Goal: Information Seeking & Learning: Learn about a topic

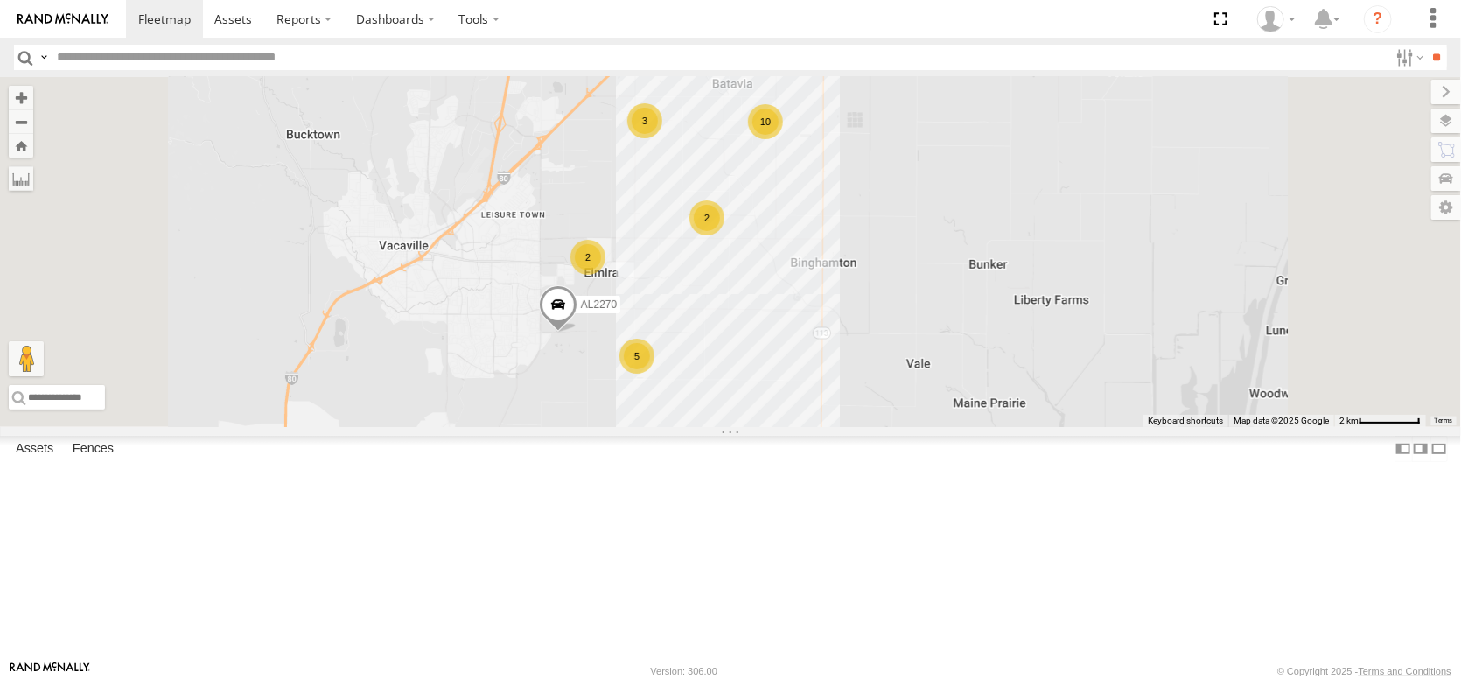
drag, startPoint x: 1194, startPoint y: 294, endPoint x: 1167, endPoint y: 459, distance: 166.7
click at [1167, 427] on div "FRONTLOADER JD344H AL2286 AL2367 AL2348 AL2361 AL2339 AL2334 AL2270 AL2288 10 2…" at bounding box center [730, 252] width 1461 height 350
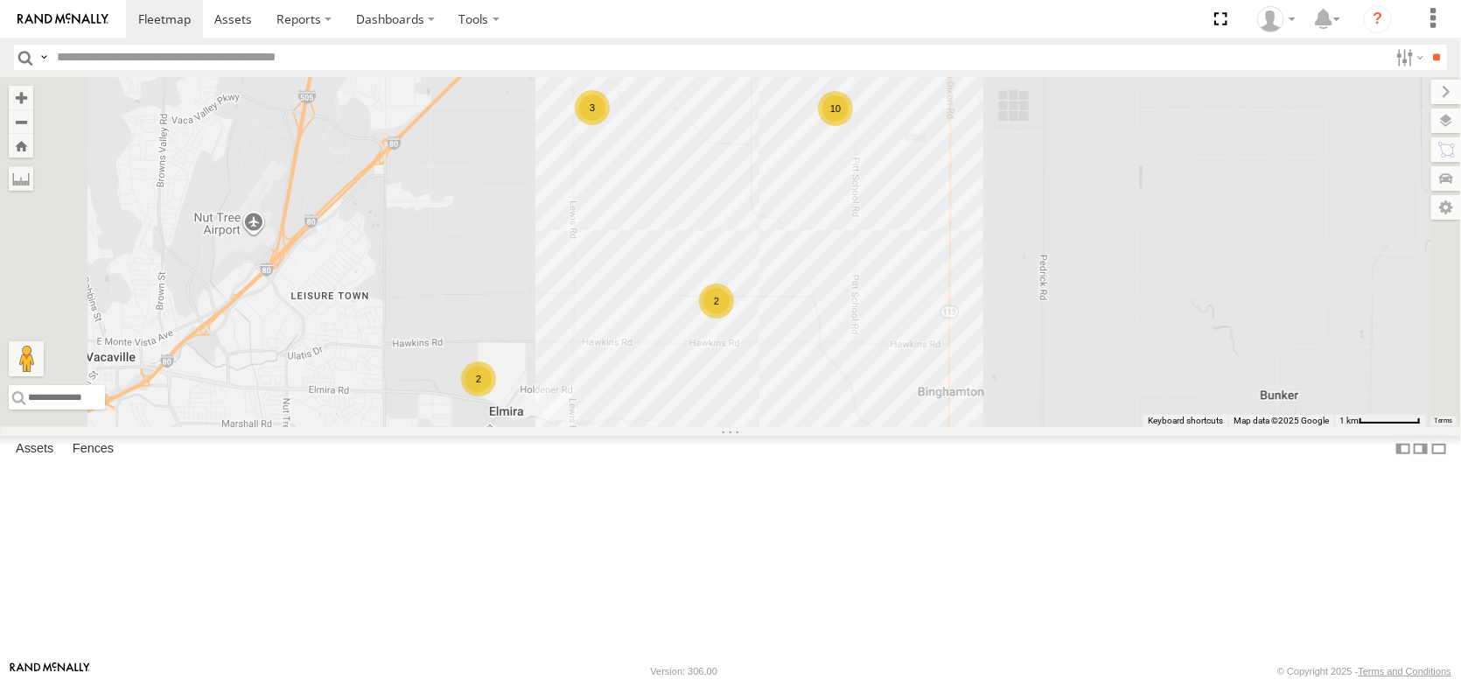
click at [637, 42] on div "5" at bounding box center [619, 24] width 35 height 35
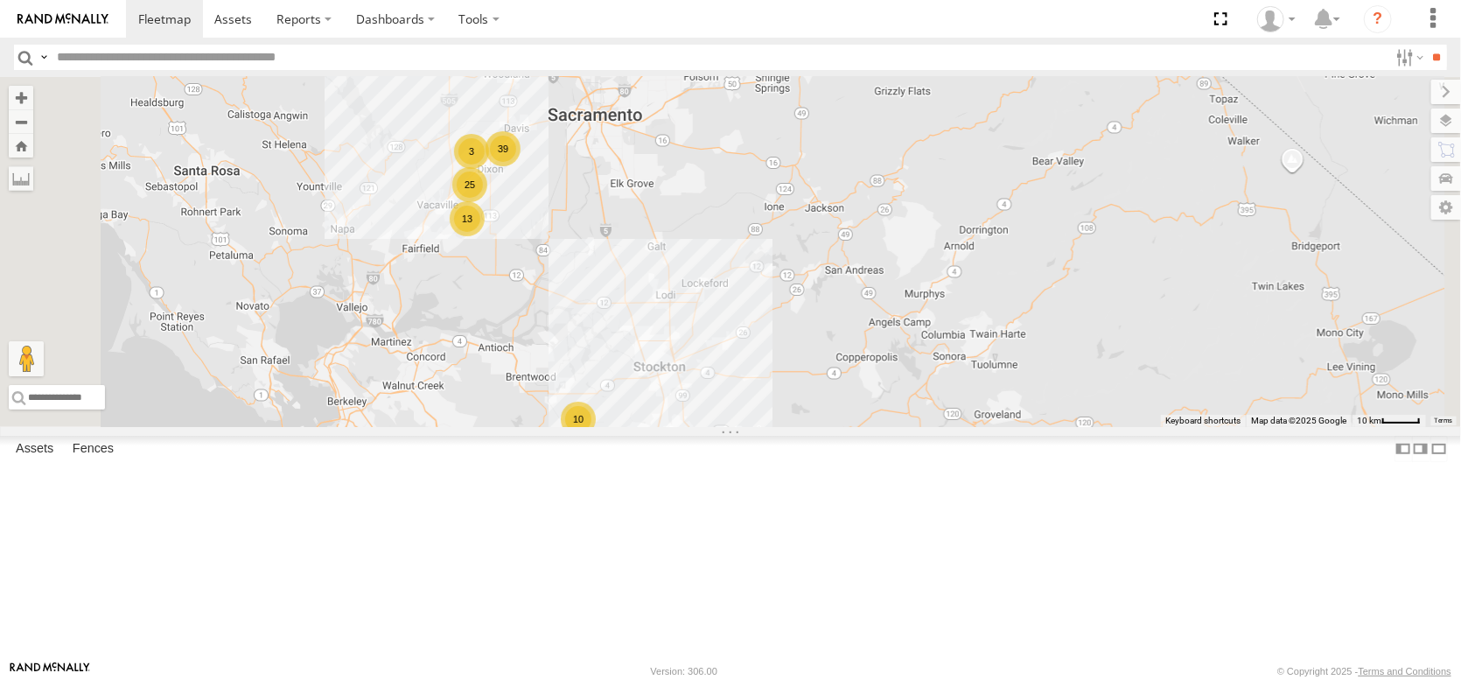
drag, startPoint x: 704, startPoint y: 276, endPoint x: 718, endPoint y: 472, distance: 196.5
click at [718, 427] on div "FRONTLOADER JD344H 39 10 5 25 AL2367 3 2 13 AL2359" at bounding box center [730, 252] width 1461 height 350
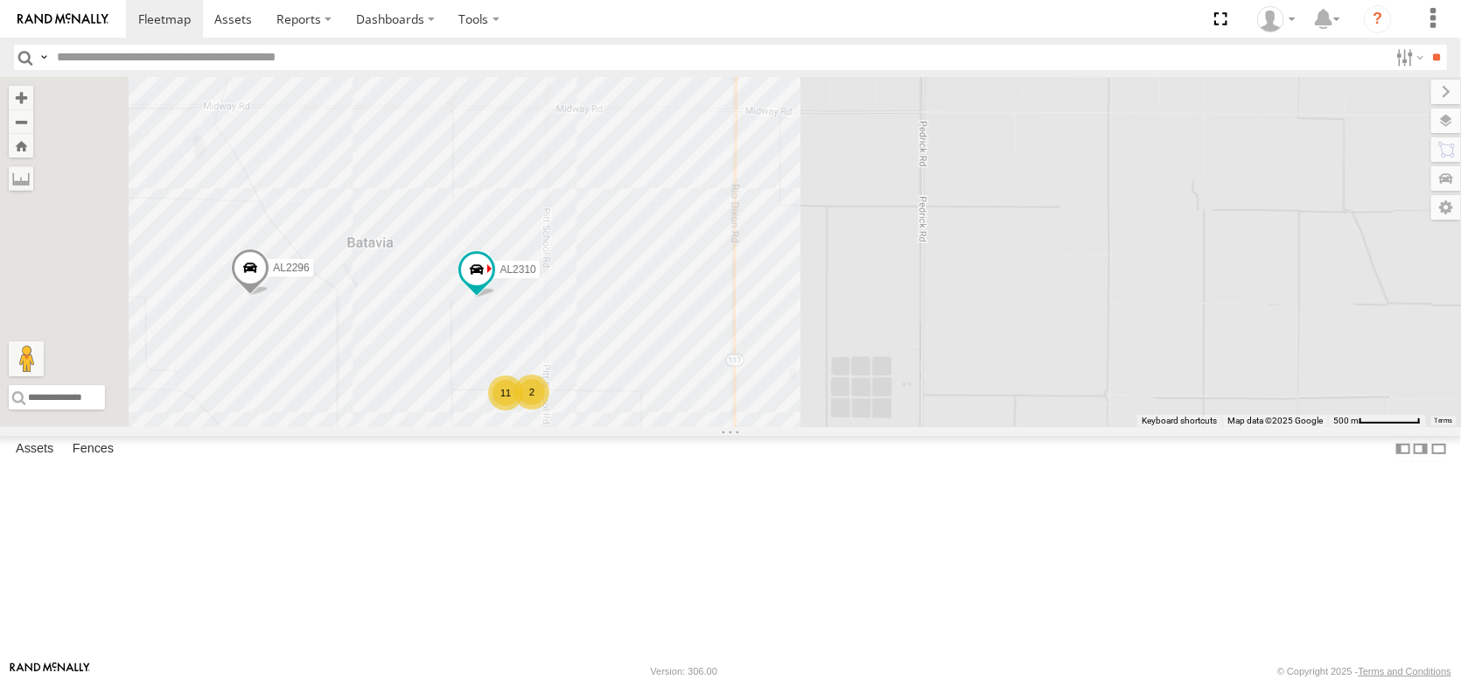
drag, startPoint x: 731, startPoint y: 237, endPoint x: 786, endPoint y: 481, distance: 250.3
click at [786, 427] on div "FRONTLOADER JD344H AL2367 AL2359 AL2286 AL2283 AL2228 AL2296 AL2270 AL2310 11 2…" at bounding box center [730, 252] width 1461 height 350
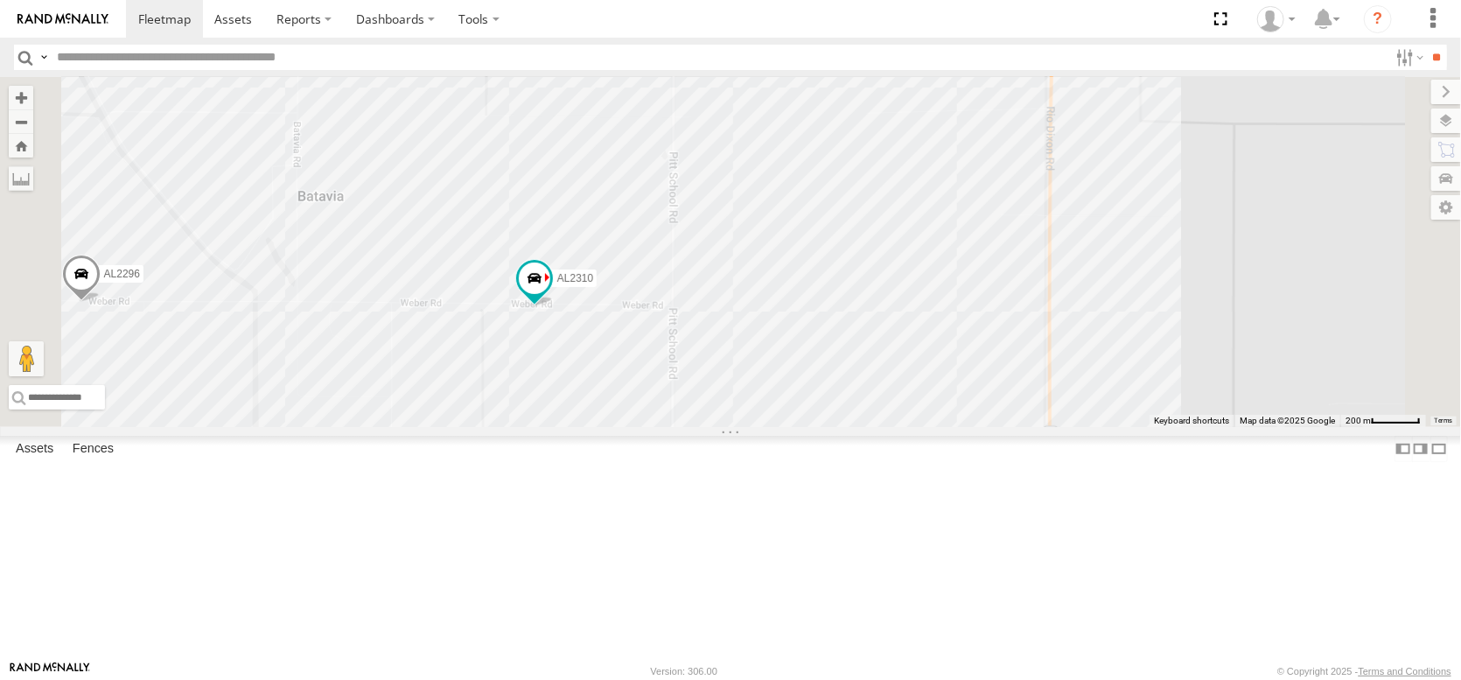
drag, startPoint x: 844, startPoint y: 543, endPoint x: 873, endPoint y: 431, distance: 115.7
click at [869, 427] on div "FRONTLOADER JD344H AL2367 AL2359 AL2286 AL2283 AL2228 AL2296 AL2270 AL2310 7 5 …" at bounding box center [730, 252] width 1461 height 350
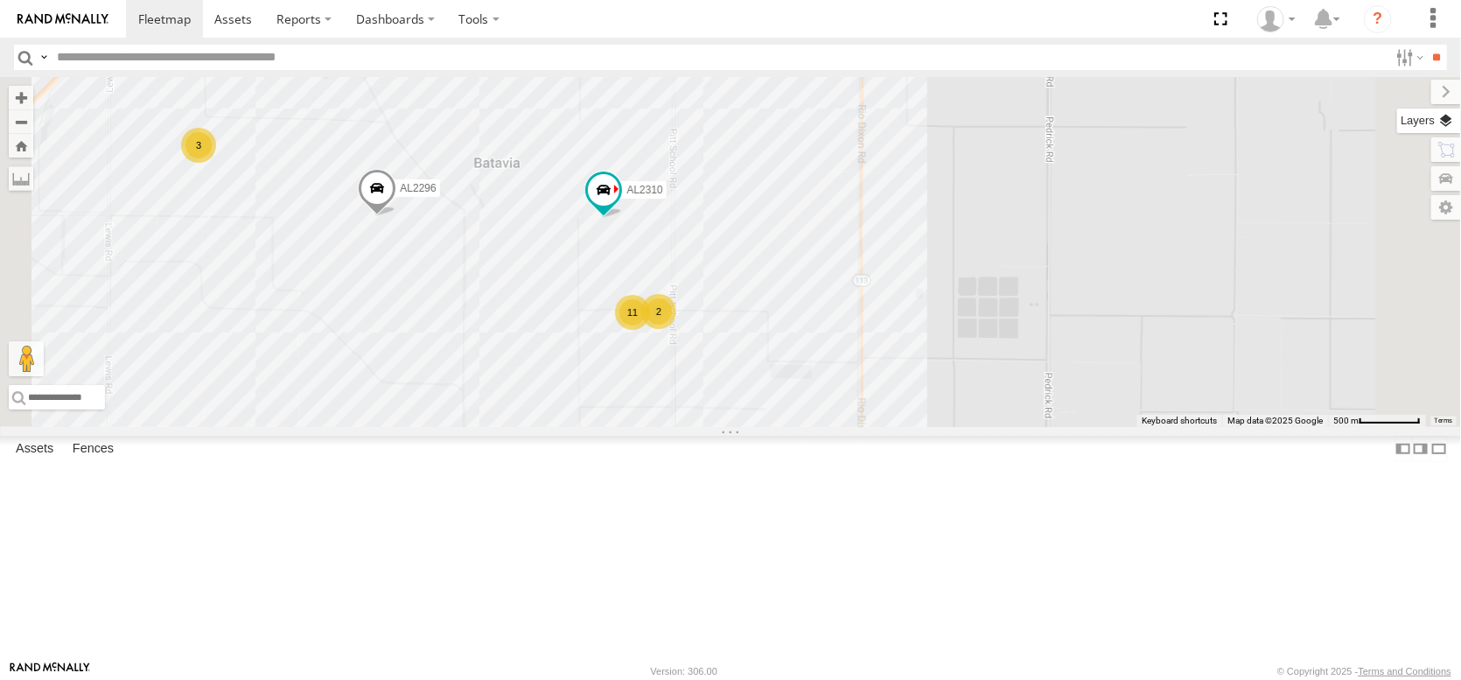
click at [1445, 133] on label at bounding box center [1430, 121] width 64 height 25
click at [0, 0] on span "Basemaps" at bounding box center [0, 0] width 0 height 0
click at [0, 0] on span "Satellite + Roadmap" at bounding box center [0, 0] width 0 height 0
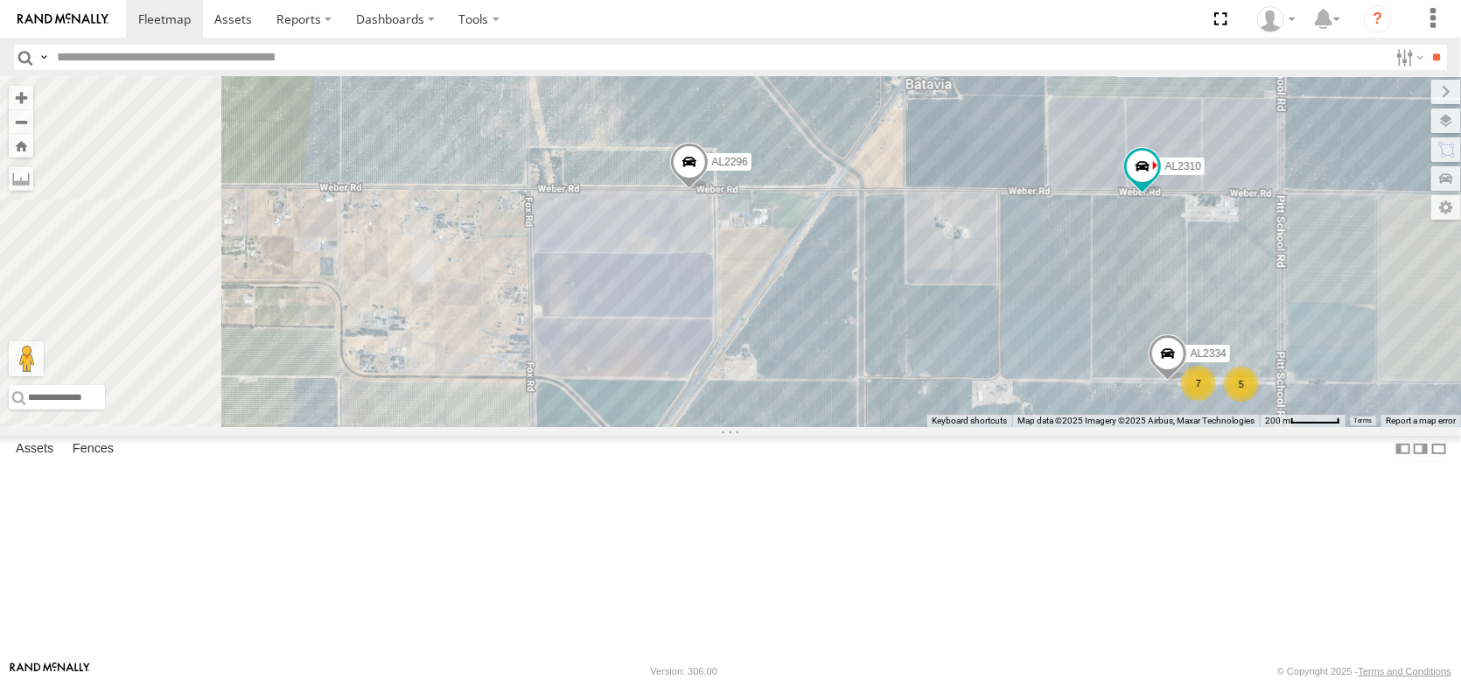
drag, startPoint x: 607, startPoint y: 378, endPoint x: 880, endPoint y: 337, distance: 276.1
click at [863, 339] on div "FRONTLOADER JD344H AL2367 AL2359 AL2286 AL2283 AL2228 AL2296 AL2270 AL2310 7 5 …" at bounding box center [730, 252] width 1461 height 350
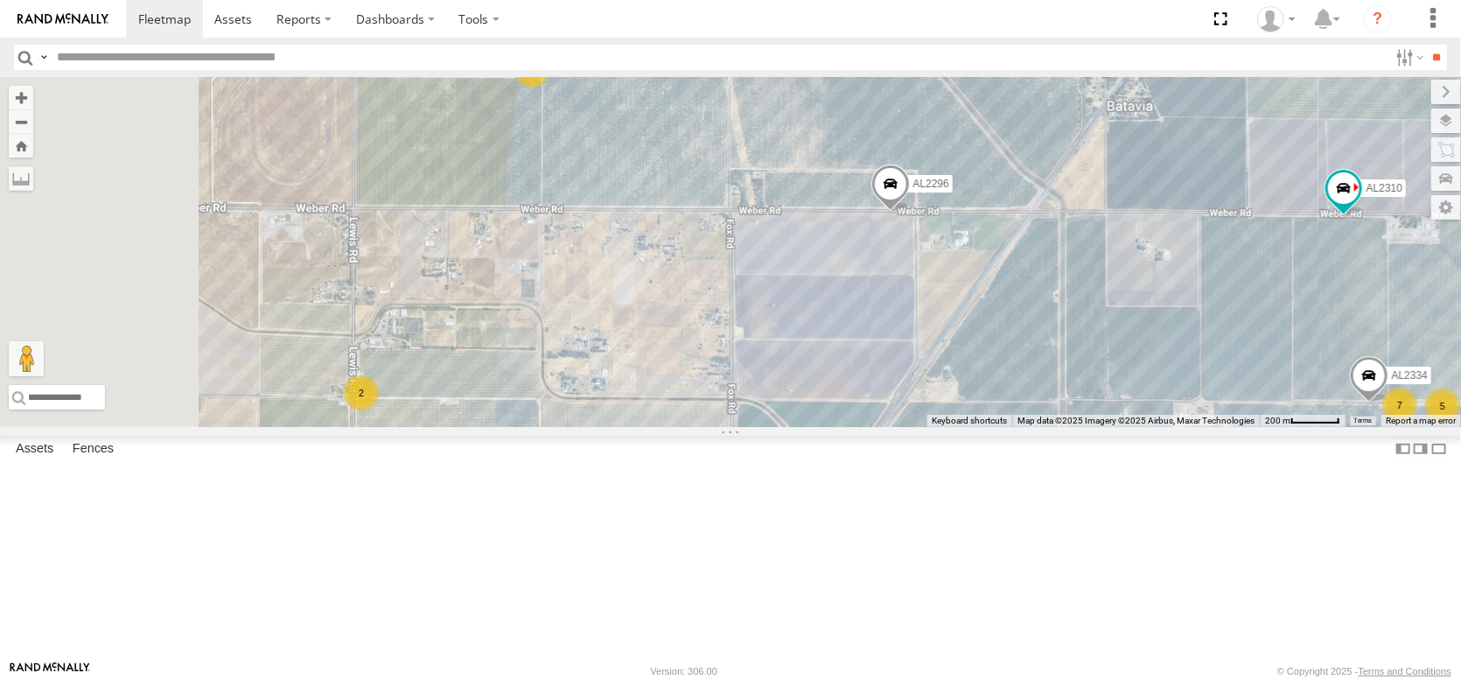
drag, startPoint x: 768, startPoint y: 369, endPoint x: 788, endPoint y: 373, distance: 19.6
click at [788, 373] on div "FRONTLOADER JD344H AL2367 AL2359 AL2286 AL2283 AL2228 AL2296 AL2270 AL2310 7 5 …" at bounding box center [730, 252] width 1461 height 350
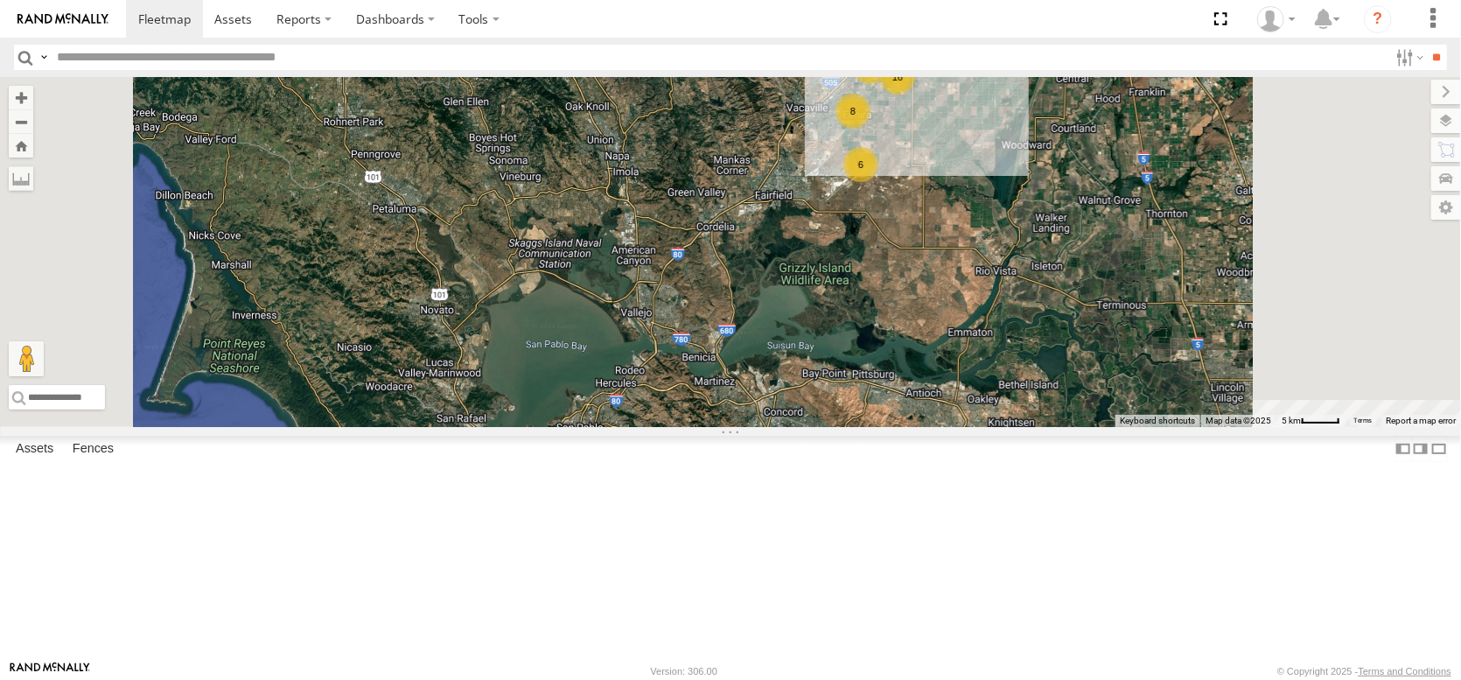
drag, startPoint x: 909, startPoint y: 272, endPoint x: 790, endPoint y: 473, distance: 233.1
click at [790, 427] on div "FRONTLOADER JD344H AL2367 AL2286 25 10 14 6 16 2 3 8 6" at bounding box center [730, 252] width 1461 height 350
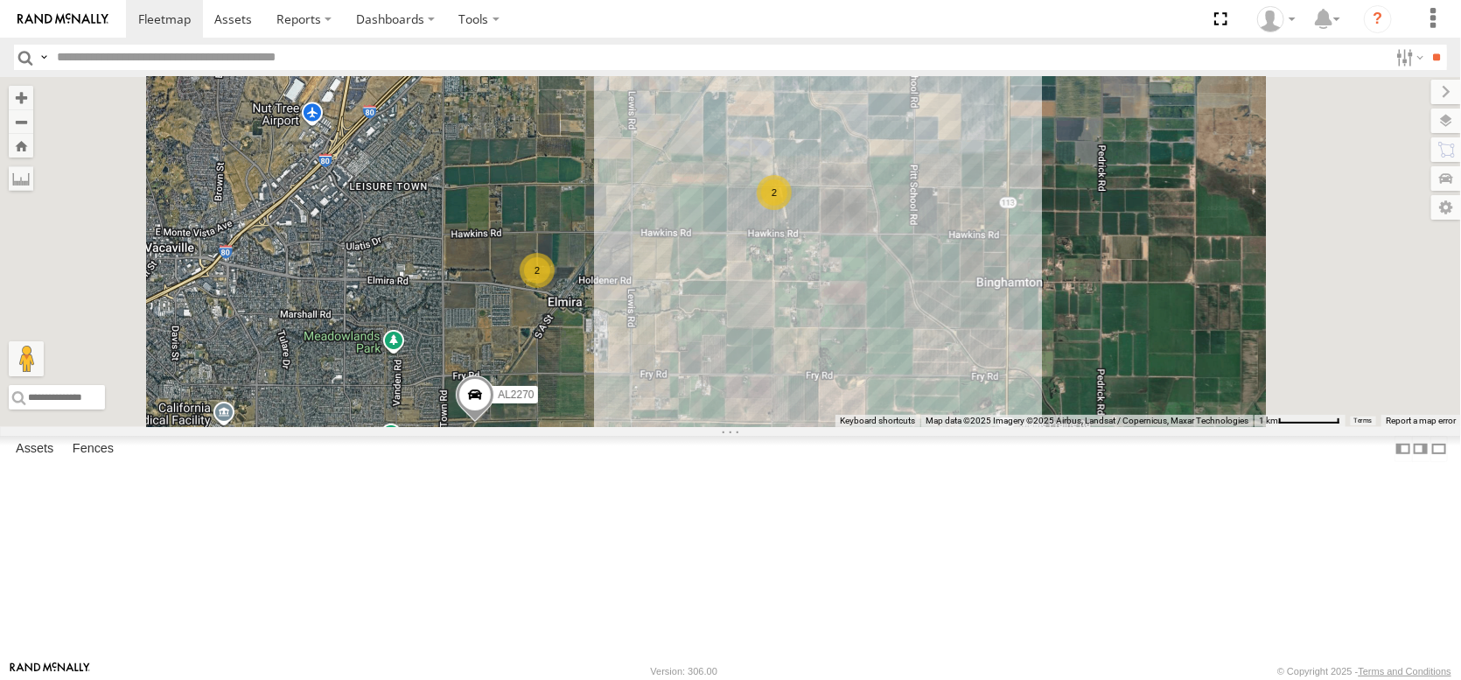
drag, startPoint x: 869, startPoint y: 305, endPoint x: 873, endPoint y: 381, distance: 75.4
click at [873, 381] on div "FRONTLOADER JD344H AL2367 AL2286 PT2405 AL2283 AL2371 AL2270 AL2296 13 2 5 2 2" at bounding box center [730, 252] width 1461 height 350
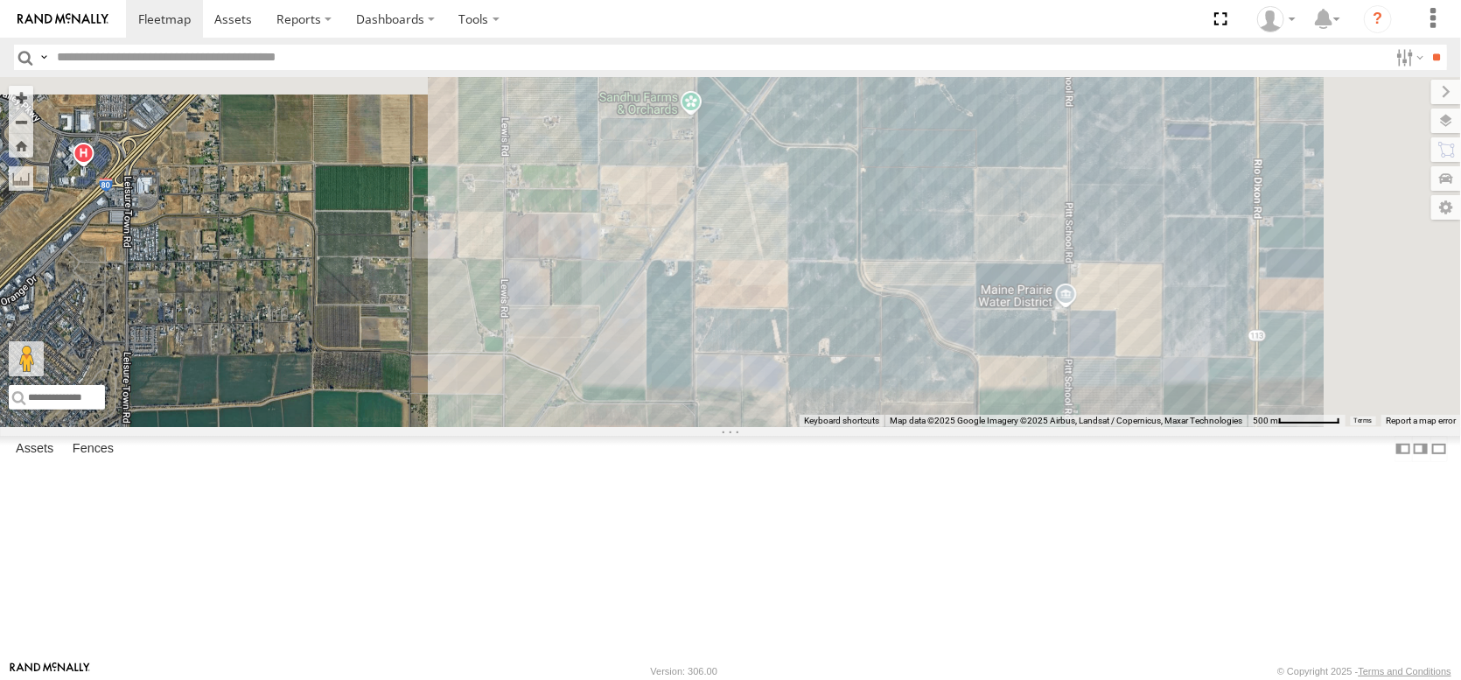
drag, startPoint x: 866, startPoint y: 350, endPoint x: 753, endPoint y: 636, distance: 307.3
click at [753, 427] on div "FRONTLOADER JD344H AL2367 AL2286 PT2405 AL2283 AL2371 AL2270 AL2296 AL2310 2 2" at bounding box center [730, 252] width 1461 height 350
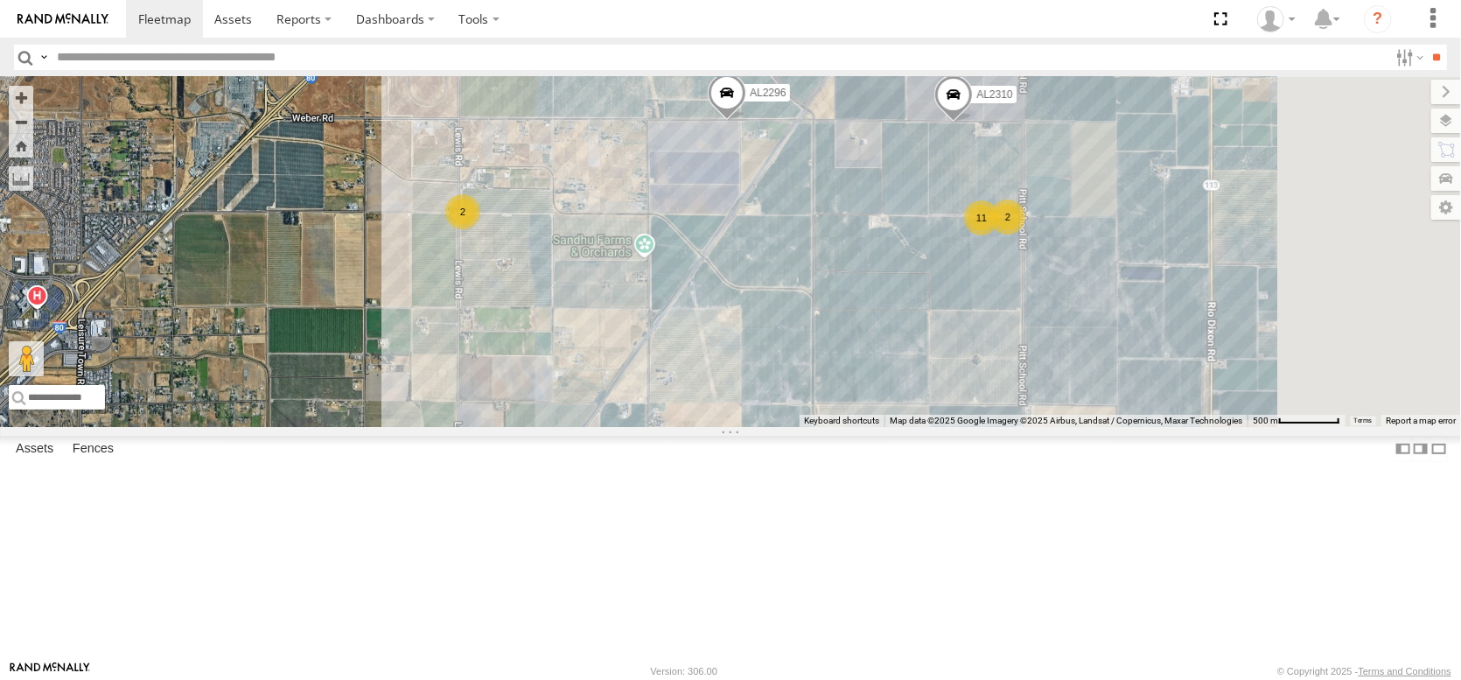
drag, startPoint x: 863, startPoint y: 393, endPoint x: 809, endPoint y: 579, distance: 194.1
click at [809, 427] on div "FRONTLOADER JD344H AL2367 AL2286 PT2405 AL2283 AL2371 AL2270 AL2296 AL2310 2 2 …" at bounding box center [730, 252] width 1461 height 350
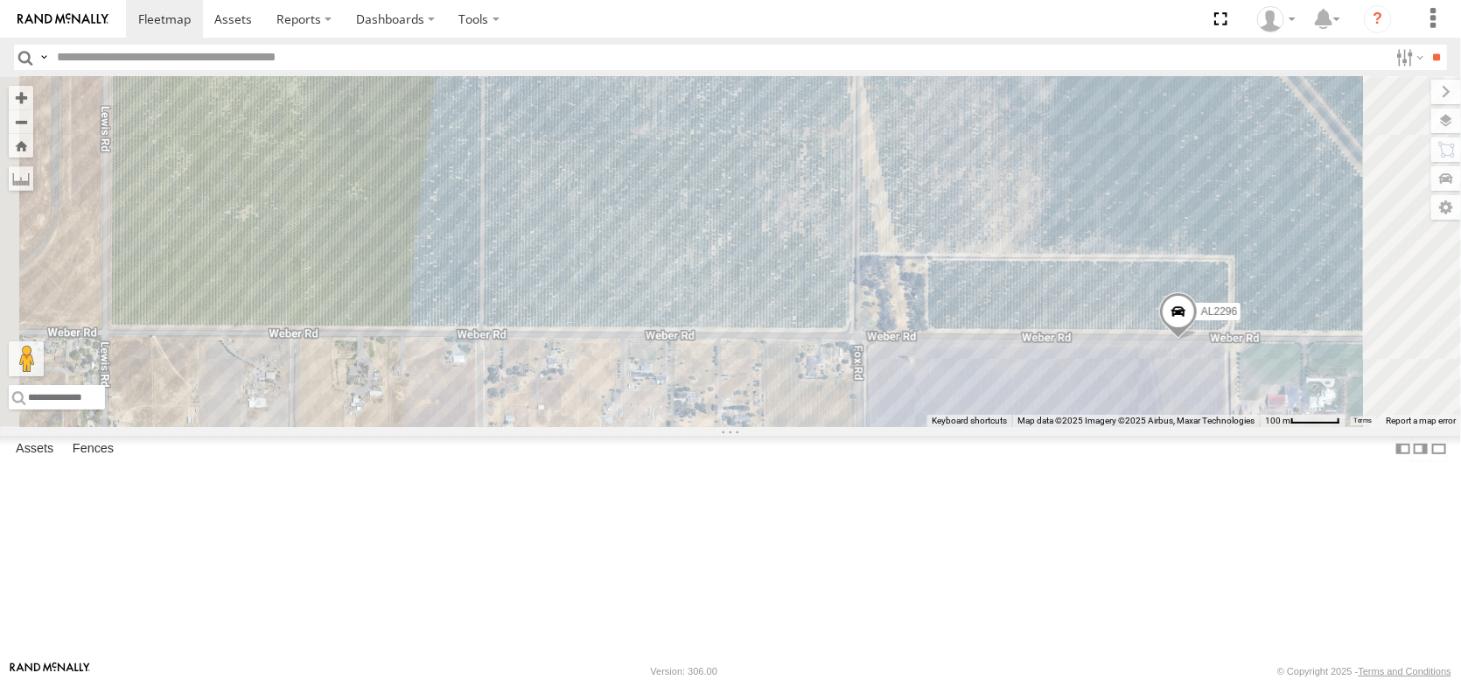
drag, startPoint x: 710, startPoint y: 391, endPoint x: 564, endPoint y: 379, distance: 146.7
click at [564, 379] on div "FRONTLOADER JD344H AL2367 AL2286 PT2405 AL2283 AL2371 AL2270 AL2296 AL2310 3" at bounding box center [730, 252] width 1461 height 350
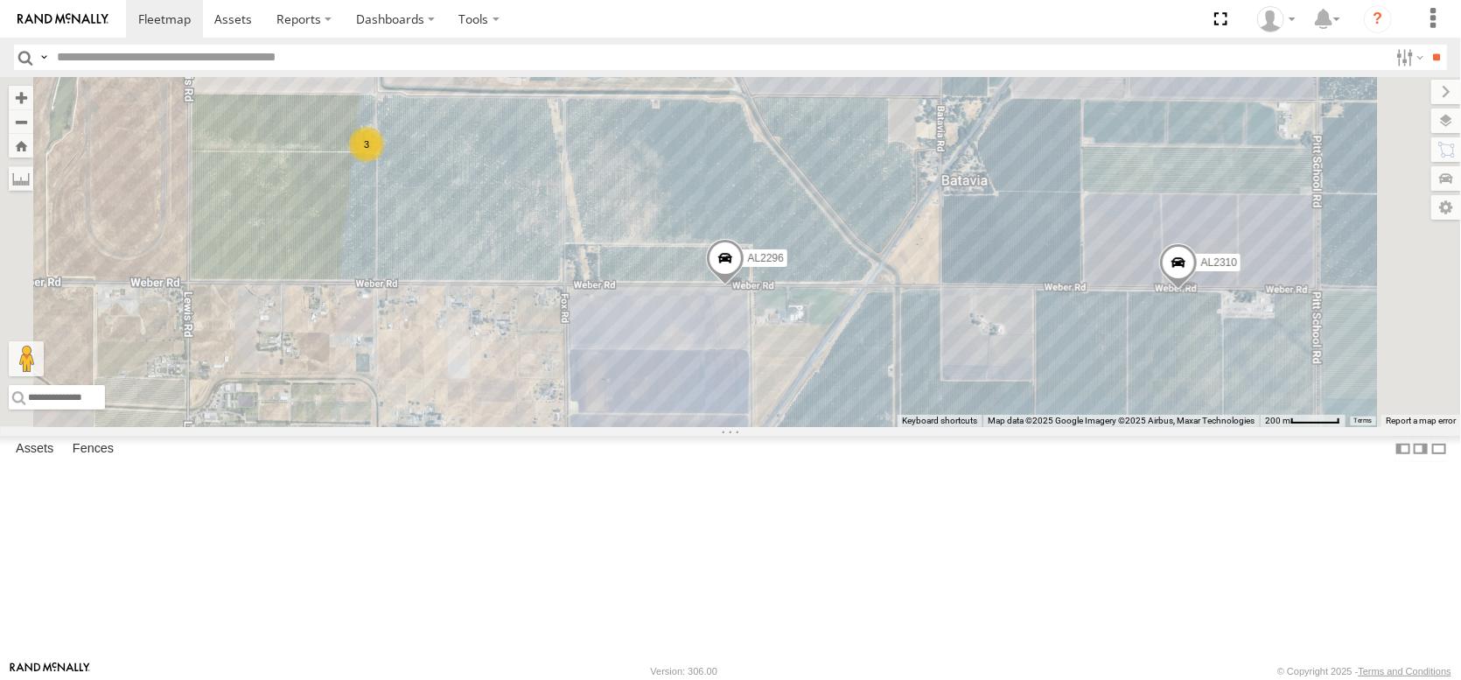
click at [745, 286] on span at bounding box center [725, 262] width 39 height 47
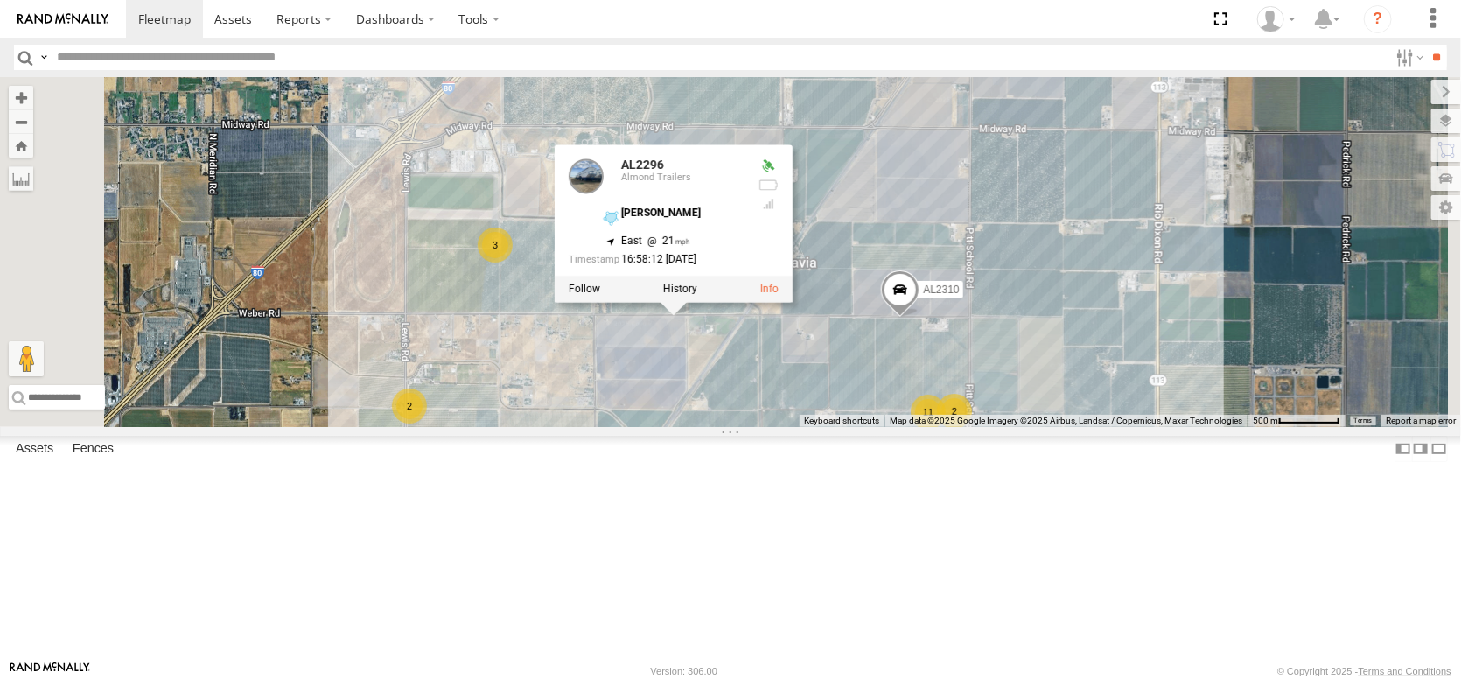
click at [841, 427] on div "FRONTLOADER JD344H AL2367 AL2286 PT2405 AL2283 AL2371 AL2270 AL2296 AL2310 AL22…" at bounding box center [730, 252] width 1461 height 350
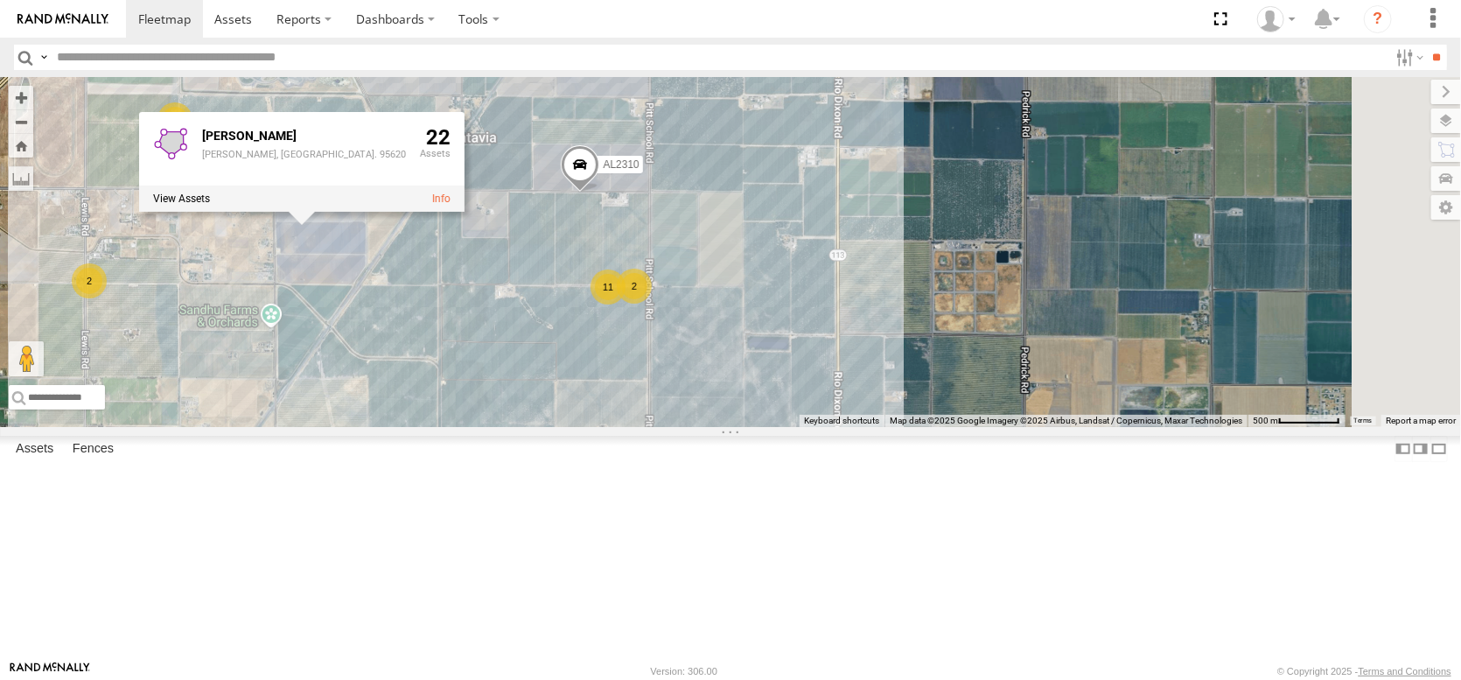
drag, startPoint x: 1048, startPoint y: 508, endPoint x: 724, endPoint y: 382, distance: 347.5
click at [724, 382] on div "FRONTLOADER JD344H AL2367 AL2286 PT2405 AL2283 AL2371 AL2270 AL2296 AL2310 3 11…" at bounding box center [730, 252] width 1461 height 350
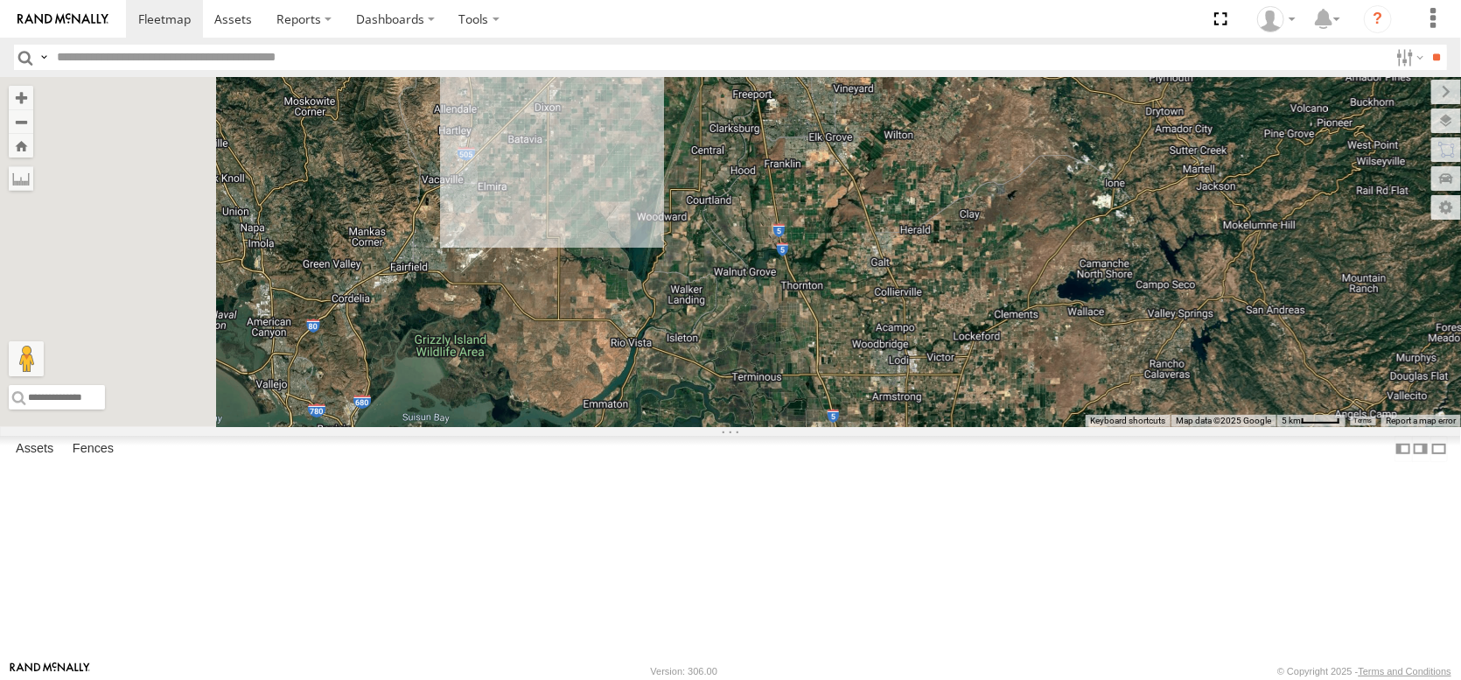
drag, startPoint x: 692, startPoint y: 114, endPoint x: 942, endPoint y: 715, distance: 650.9
click at [942, 679] on html at bounding box center [730, 340] width 1461 height 680
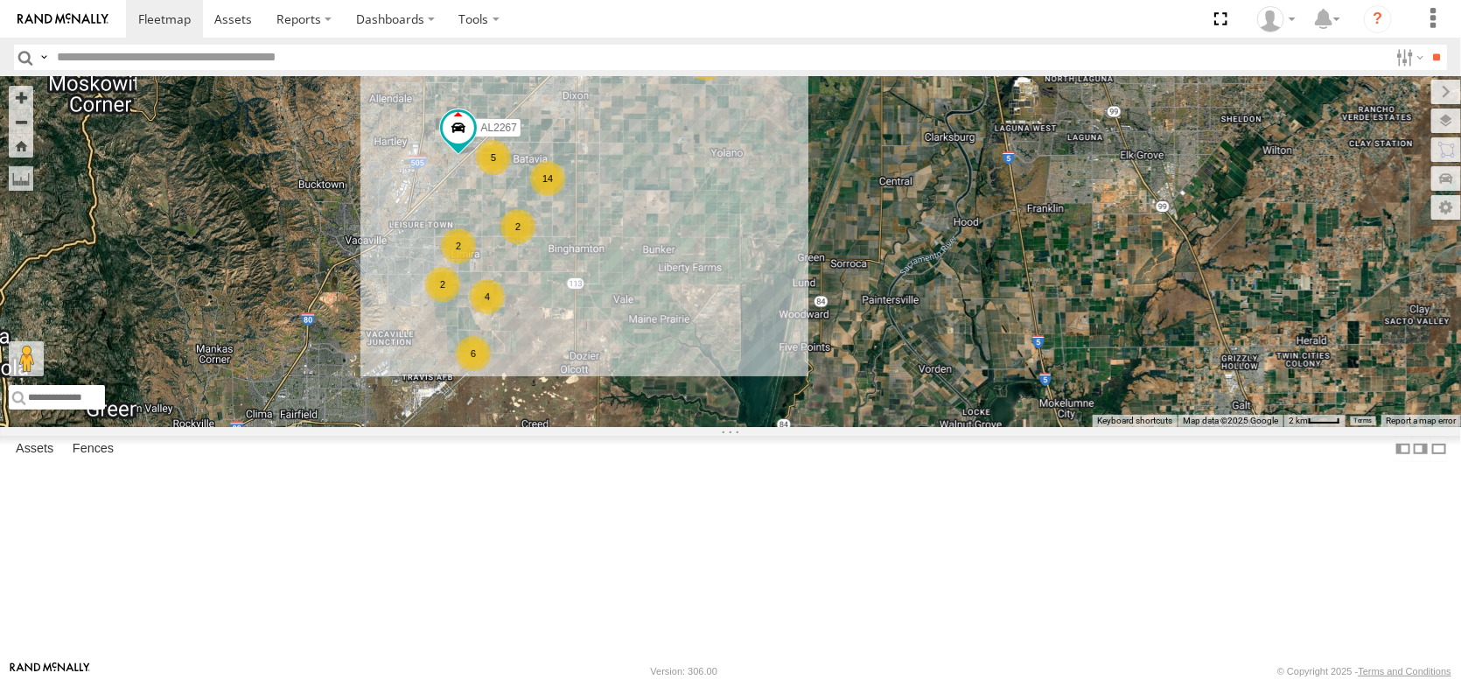
drag, startPoint x: 741, startPoint y: 221, endPoint x: 766, endPoint y: 328, distance: 110.4
click at [774, 332] on div "AL2137 AL2325 AL2274 AL2374 AL2367 AL2275 FRONTLOADER JD344H AL2297 AL2286 AL22…" at bounding box center [730, 252] width 1461 height 350
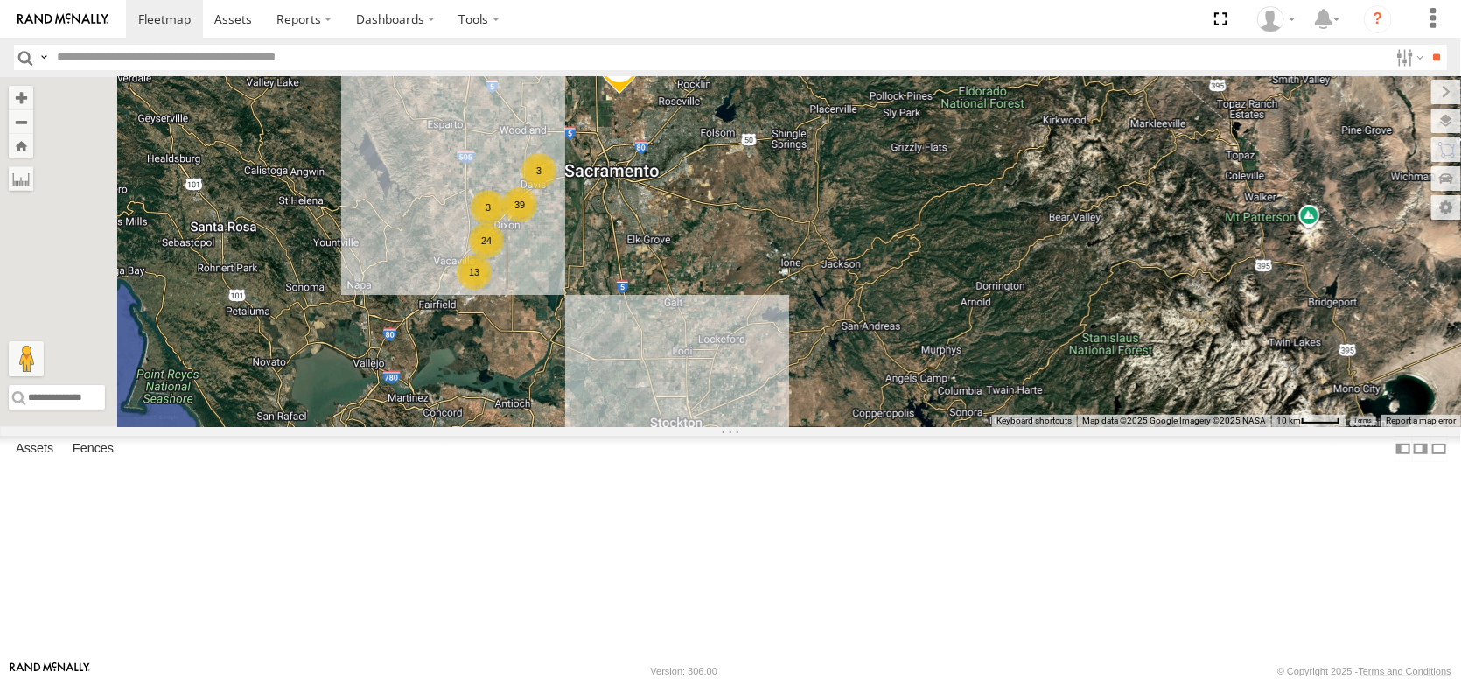
drag, startPoint x: 735, startPoint y: 268, endPoint x: 800, endPoint y: 440, distance: 184.2
click at [800, 427] on div "AL2367 FRONTLOADER JD344H AL2262 AL2286 39 9 24 3 2 13 3" at bounding box center [730, 252] width 1461 height 350
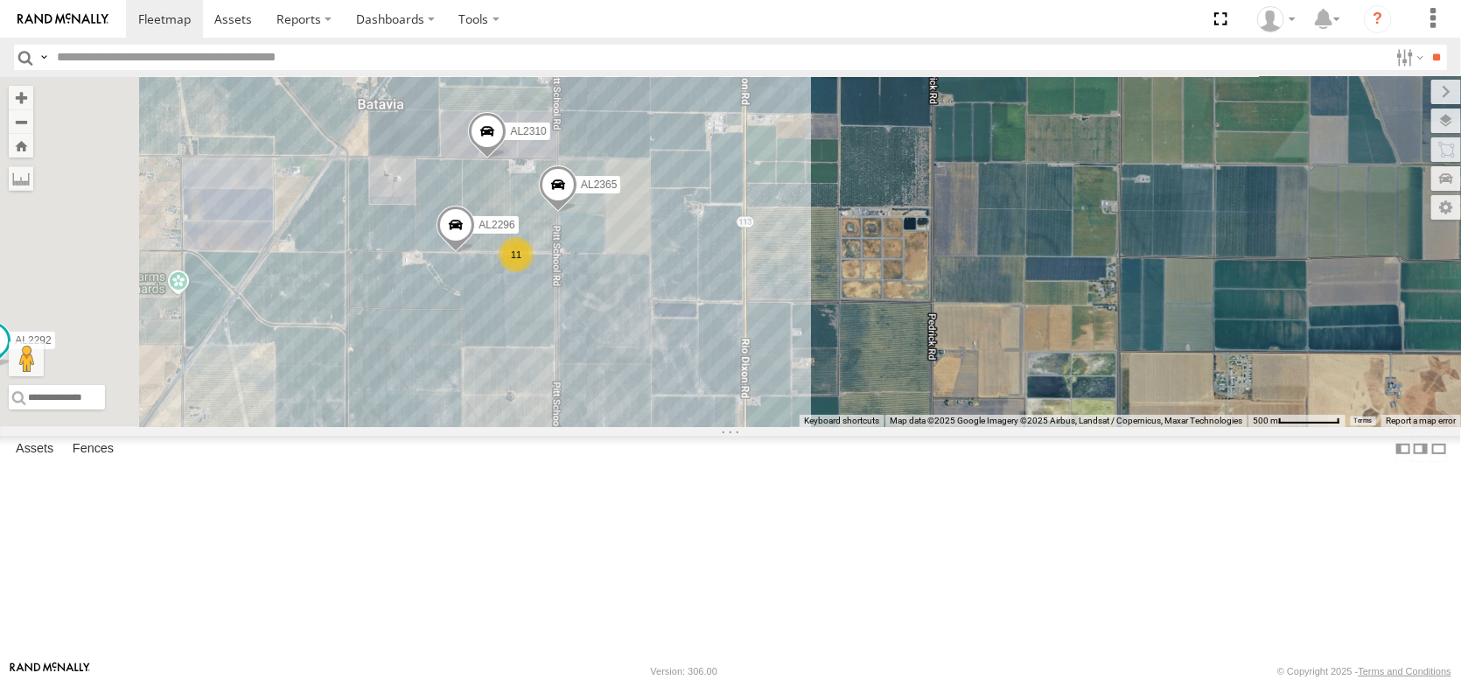
drag, startPoint x: 665, startPoint y: 249, endPoint x: 744, endPoint y: 427, distance: 195.1
click at [744, 427] on div "AL2367 FRONTLOADER JD344H AL2262 AL2286 AL2374 AL2292 AL2285 AL2296 AL2310 11 2…" at bounding box center [730, 252] width 1461 height 350
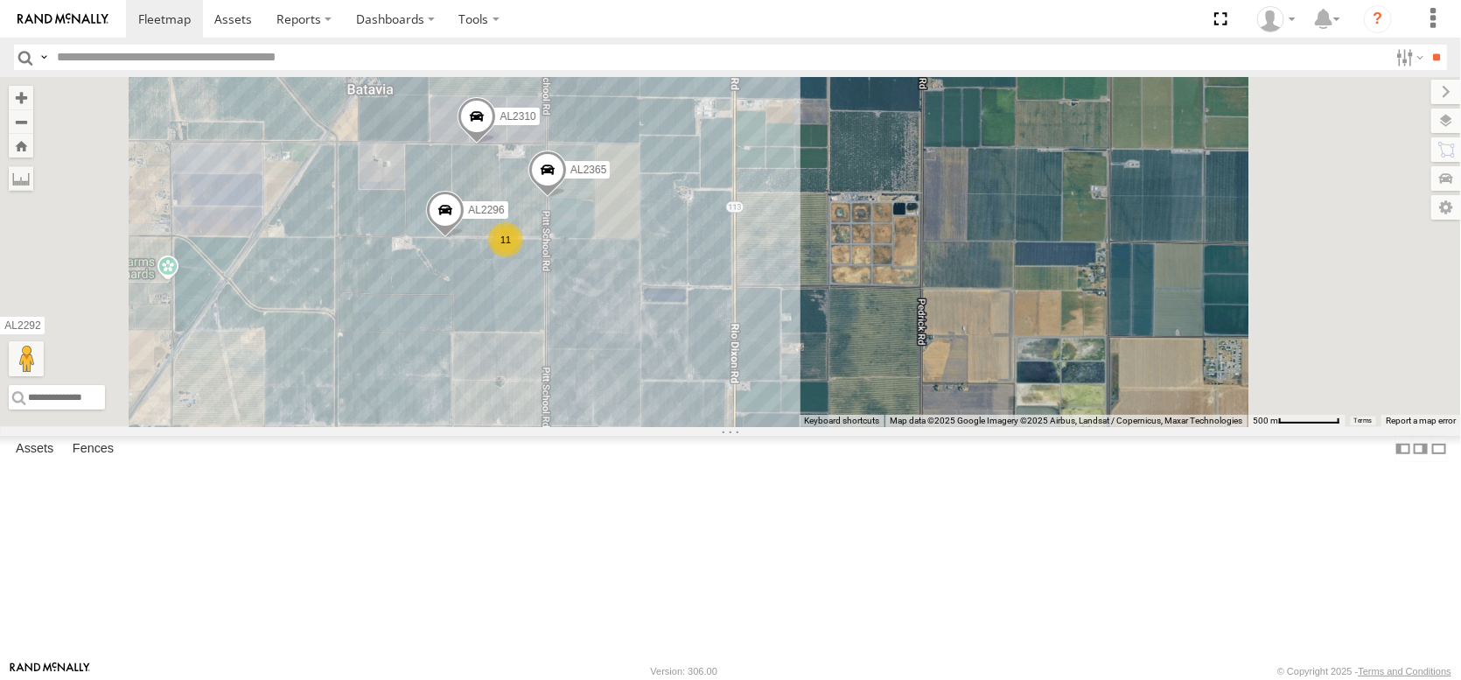
click at [0, 0] on span "Overlays" at bounding box center [0, 0] width 0 height 0
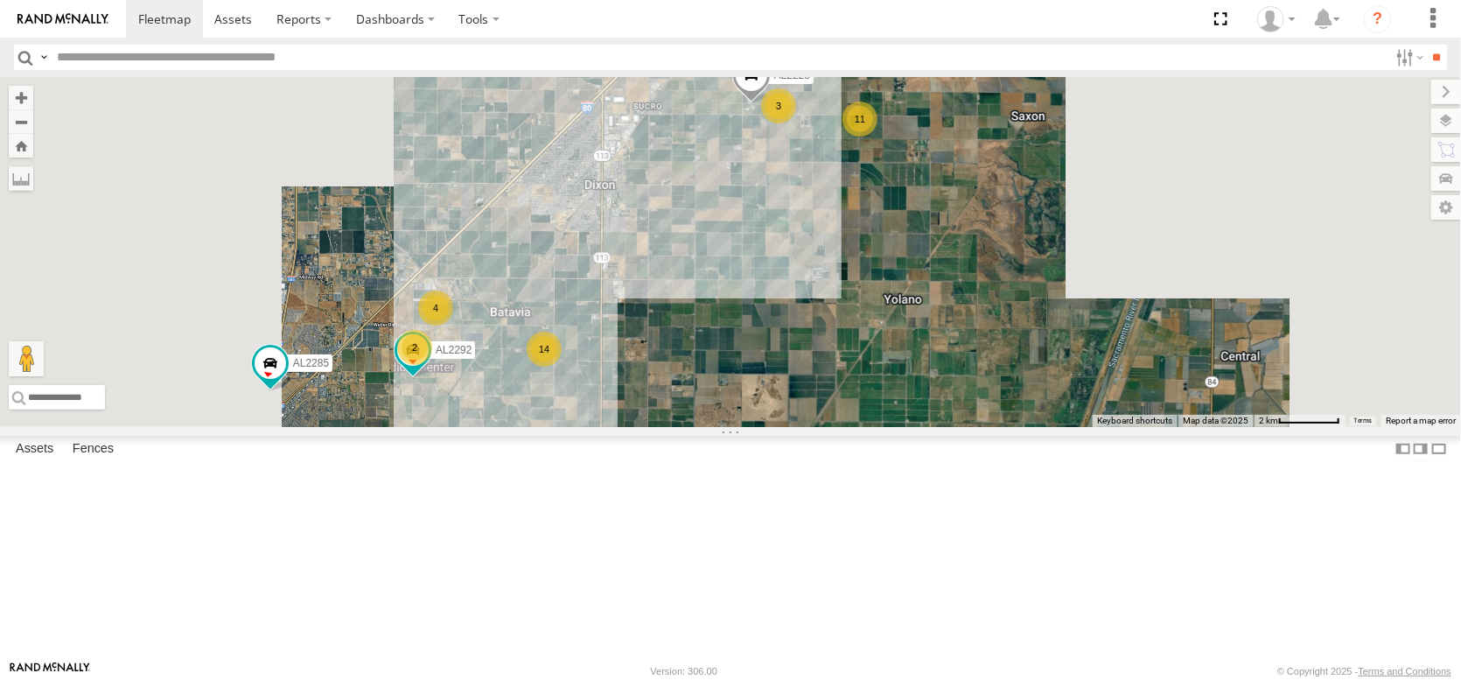
drag, startPoint x: 1097, startPoint y: 320, endPoint x: 779, endPoint y: 522, distance: 376.8
click at [781, 427] on div "AL2367 FRONTLOADER JD344H AL2262 AL2286 AL2374 AL2292 AL2285 AL2228 15 11 4 14 …" at bounding box center [730, 252] width 1461 height 350
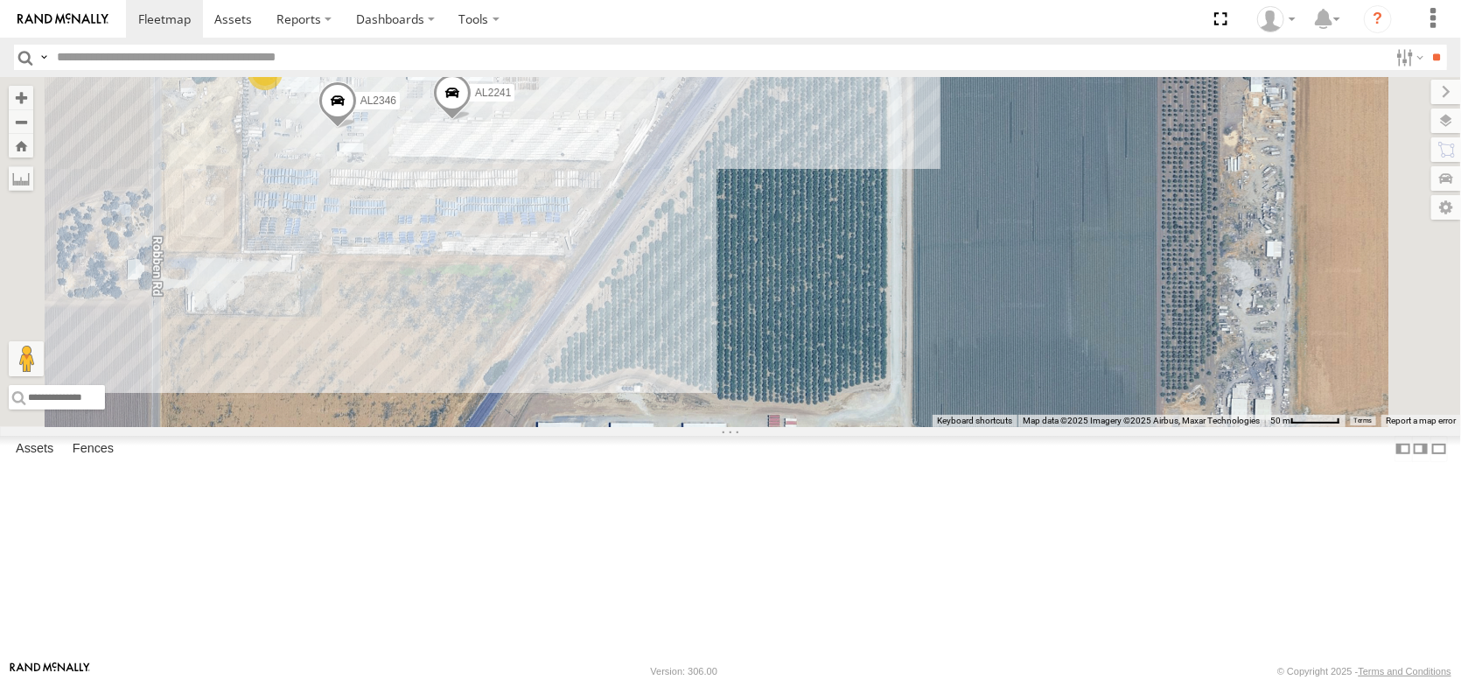
click at [561, 77] on div "7" at bounding box center [543, 59] width 35 height 35
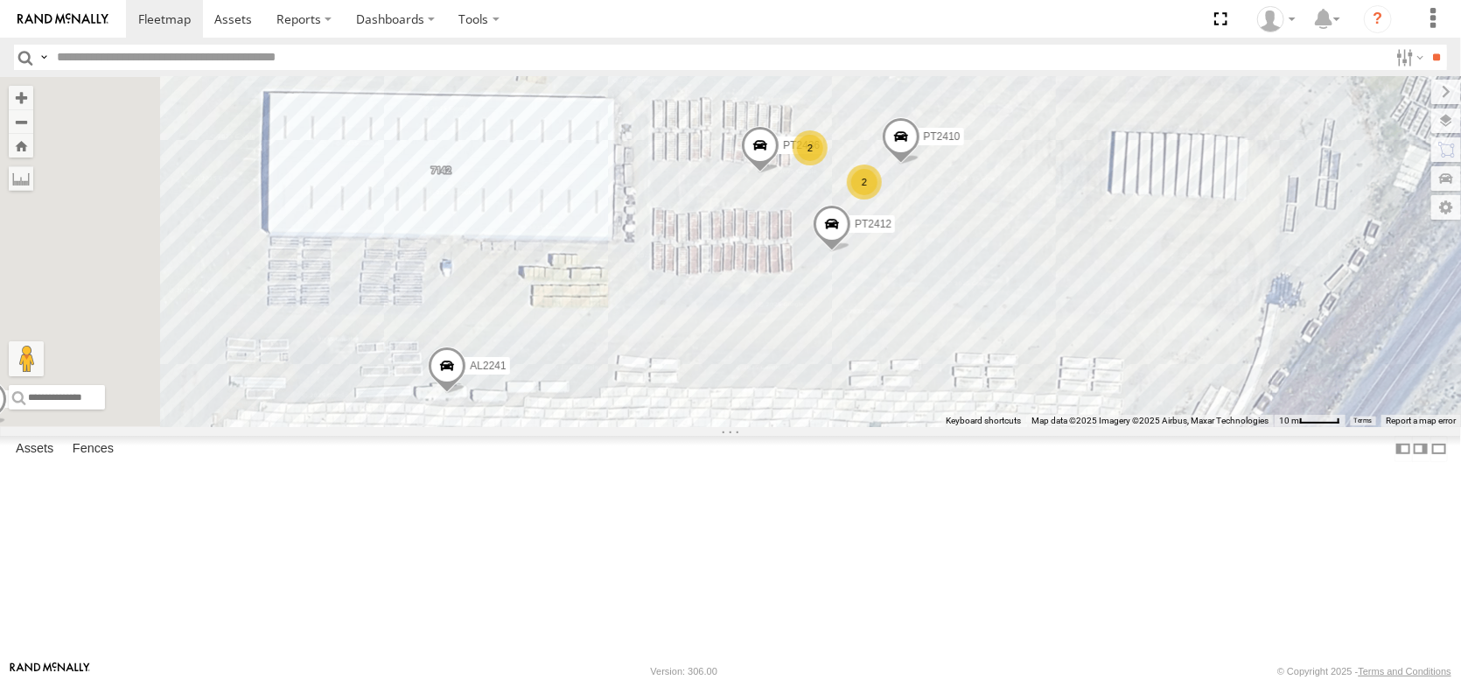
drag, startPoint x: 763, startPoint y: 422, endPoint x: 1184, endPoint y: 270, distance: 447.6
click at [1178, 277] on div "← Move left → Move right ↑ Move up ↓ Move down + Zoom in - Zoom out Home Jump l…" at bounding box center [730, 252] width 1461 height 350
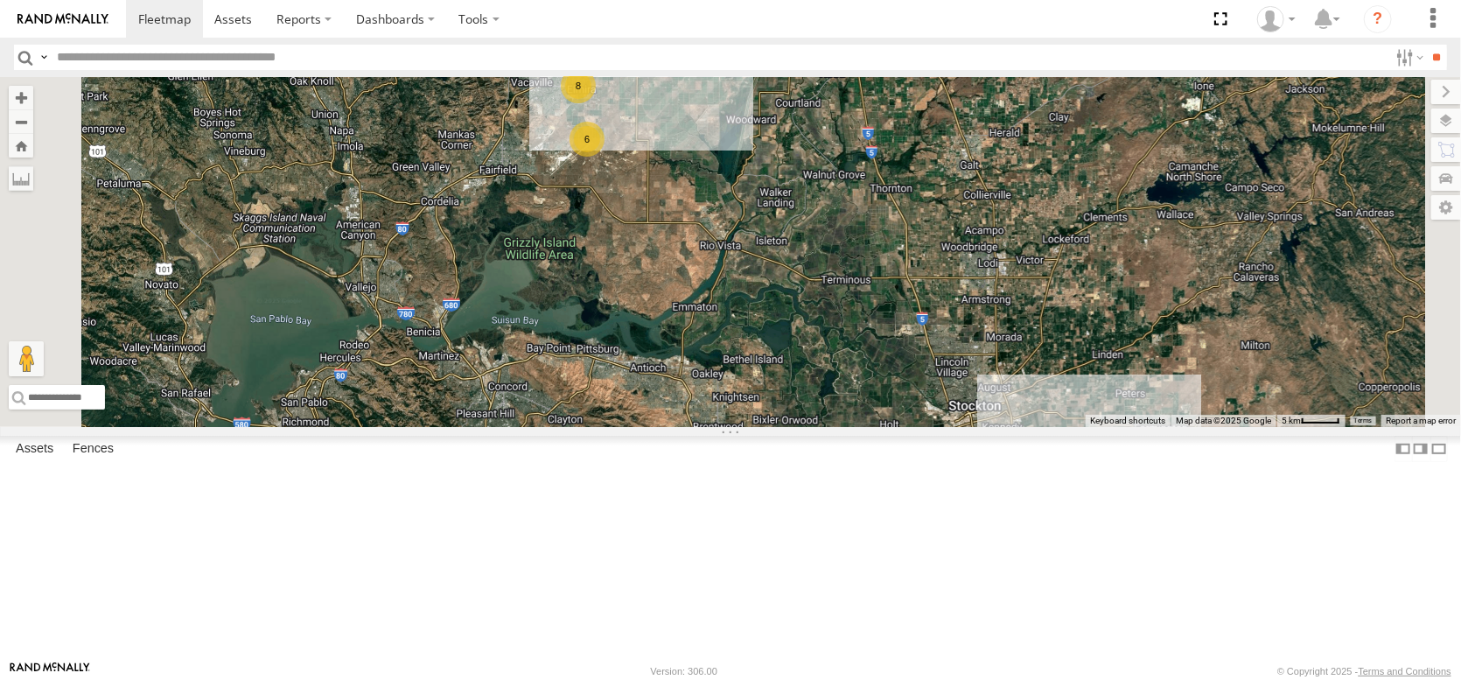
drag, startPoint x: 853, startPoint y: 206, endPoint x: 893, endPoint y: 175, distance: 49.9
click at [893, 175] on div "AL2367 FRONTLOADER JD344H AL2262 AL2286 25 14 7 16 5 3 8 6 3" at bounding box center [730, 252] width 1461 height 350
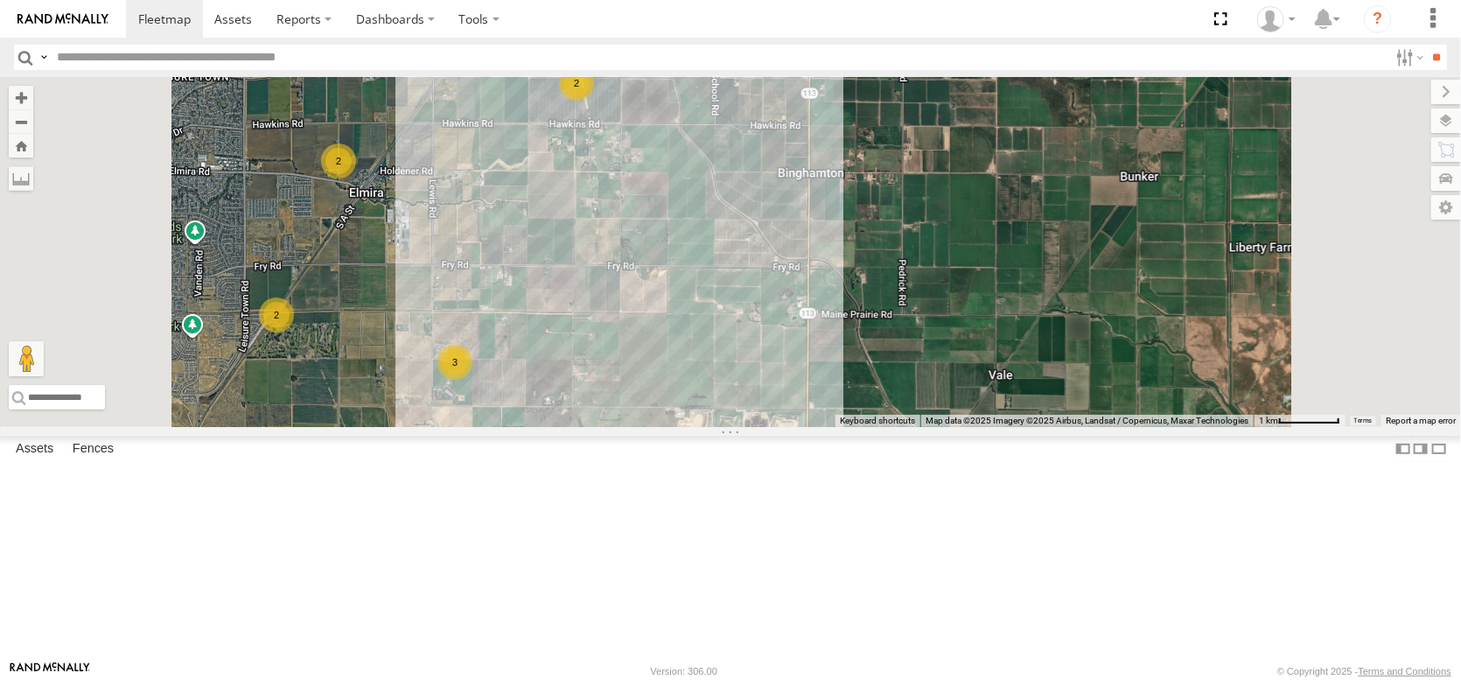
drag, startPoint x: 784, startPoint y: 179, endPoint x: 617, endPoint y: 565, distance: 420.6
click at [617, 427] on div "AL2367 FRONTLOADER JD344H AL2262 AL2286 2 2 2 6 3" at bounding box center [730, 252] width 1461 height 350
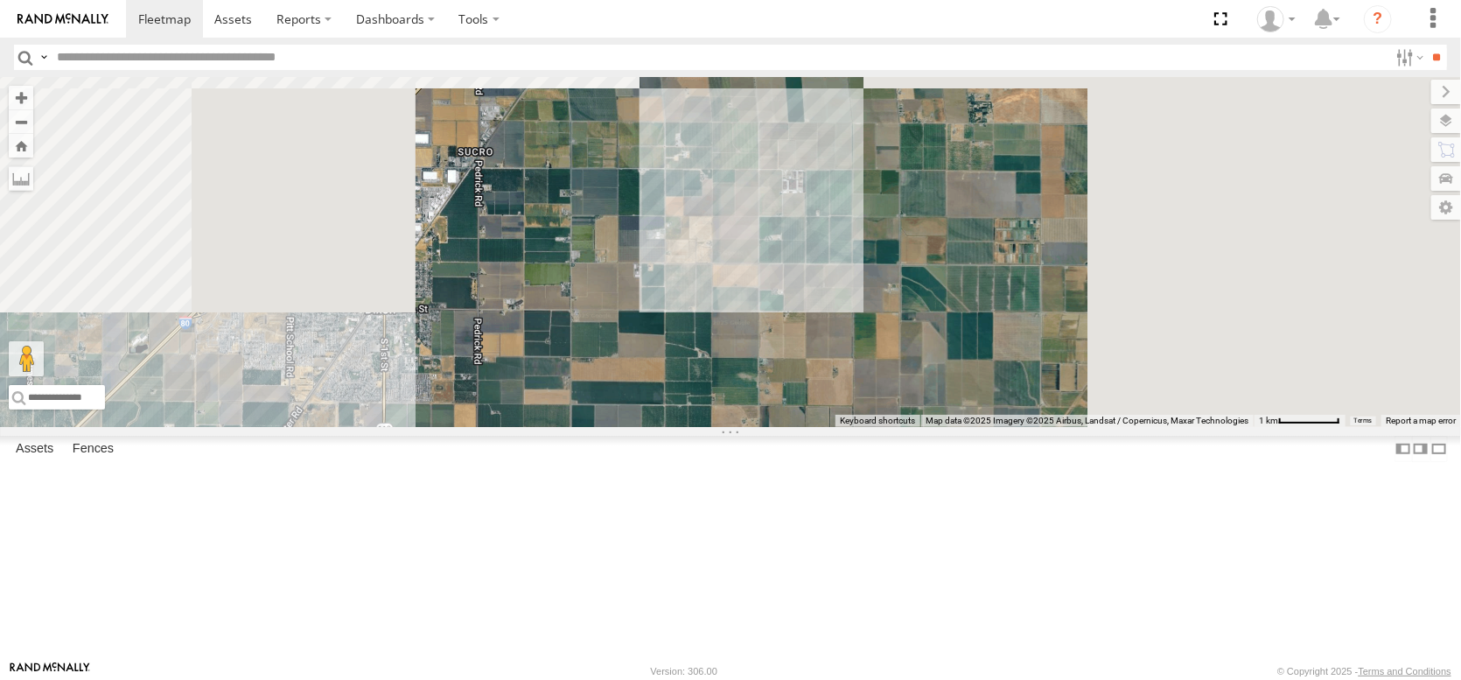
drag, startPoint x: 897, startPoint y: 203, endPoint x: 676, endPoint y: 606, distance: 459.0
click at [676, 427] on div "AL2367 FRONTLOADER JD344H AL2262 AL2286 2 2 2 6 3 3 12 AL2296 AL2280 2 AL2292 A…" at bounding box center [730, 252] width 1461 height 350
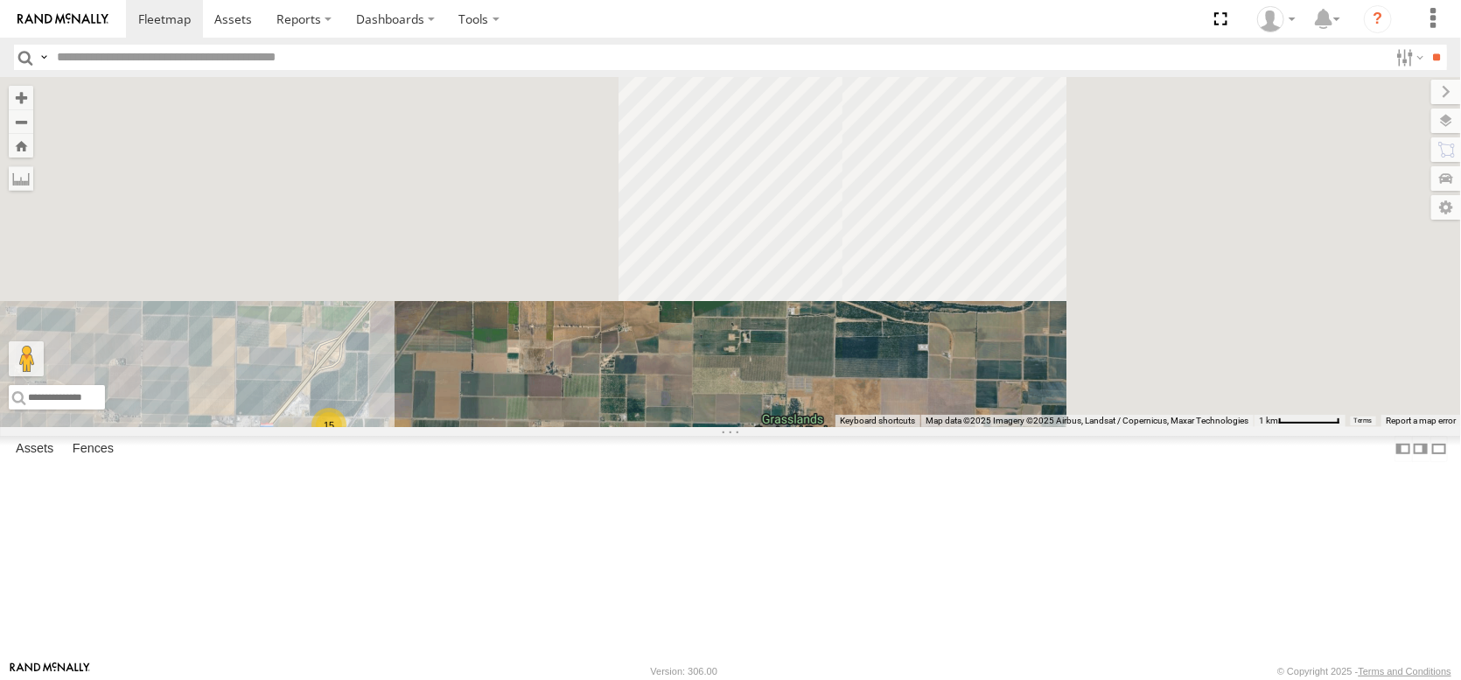
drag, startPoint x: 707, startPoint y: 437, endPoint x: 558, endPoint y: 660, distance: 268.2
click at [564, 427] on div "AL2367 FRONTLOADER JD344H AL2262 AL2286 2 2 2 6 3 3 12 AL2296 AL2280 2 AL2292 A…" at bounding box center [730, 252] width 1461 height 350
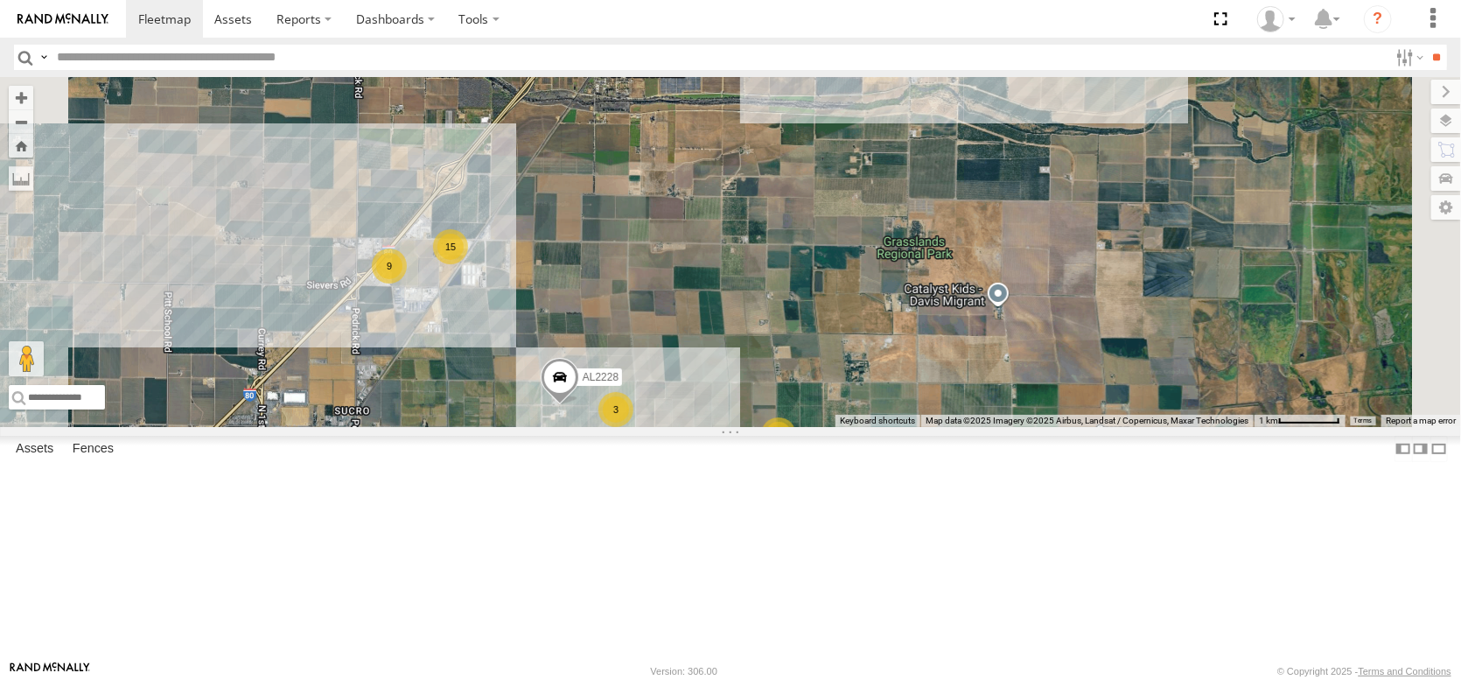
drag, startPoint x: 767, startPoint y: 436, endPoint x: 824, endPoint y: 349, distance: 103.2
click at [823, 349] on div "AL2367 FRONTLOADER JD344H AL2262 AL2286 2 2 2 6 3 3 12 AL2296 AL2280 2 AL2292 A…" at bounding box center [730, 252] width 1461 height 350
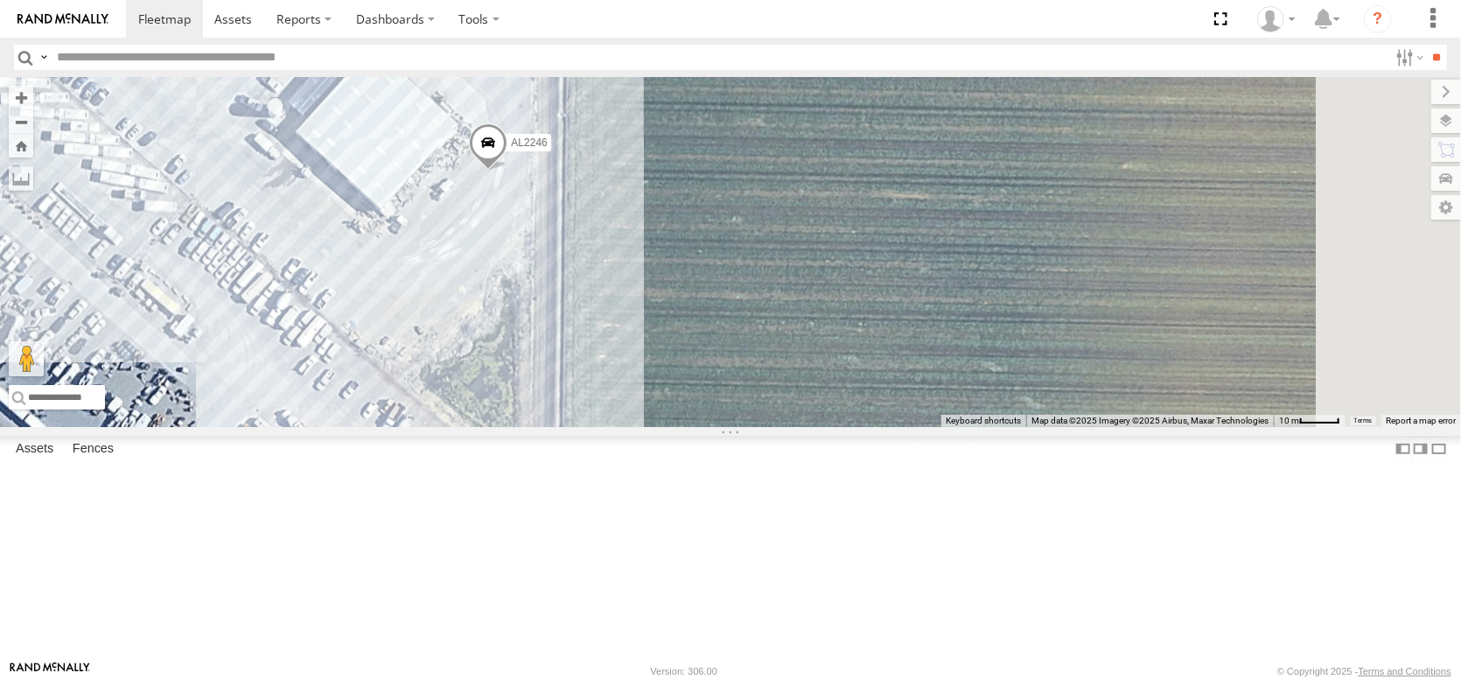
drag, startPoint x: 718, startPoint y: 258, endPoint x: 697, endPoint y: 504, distance: 246.8
click at [697, 427] on div "AL2367 FRONTLOADER JD344H AL2262 AL2286 AL2296 AL2280 AL2292 AL2310 AL2228 AL23…" at bounding box center [730, 252] width 1461 height 350
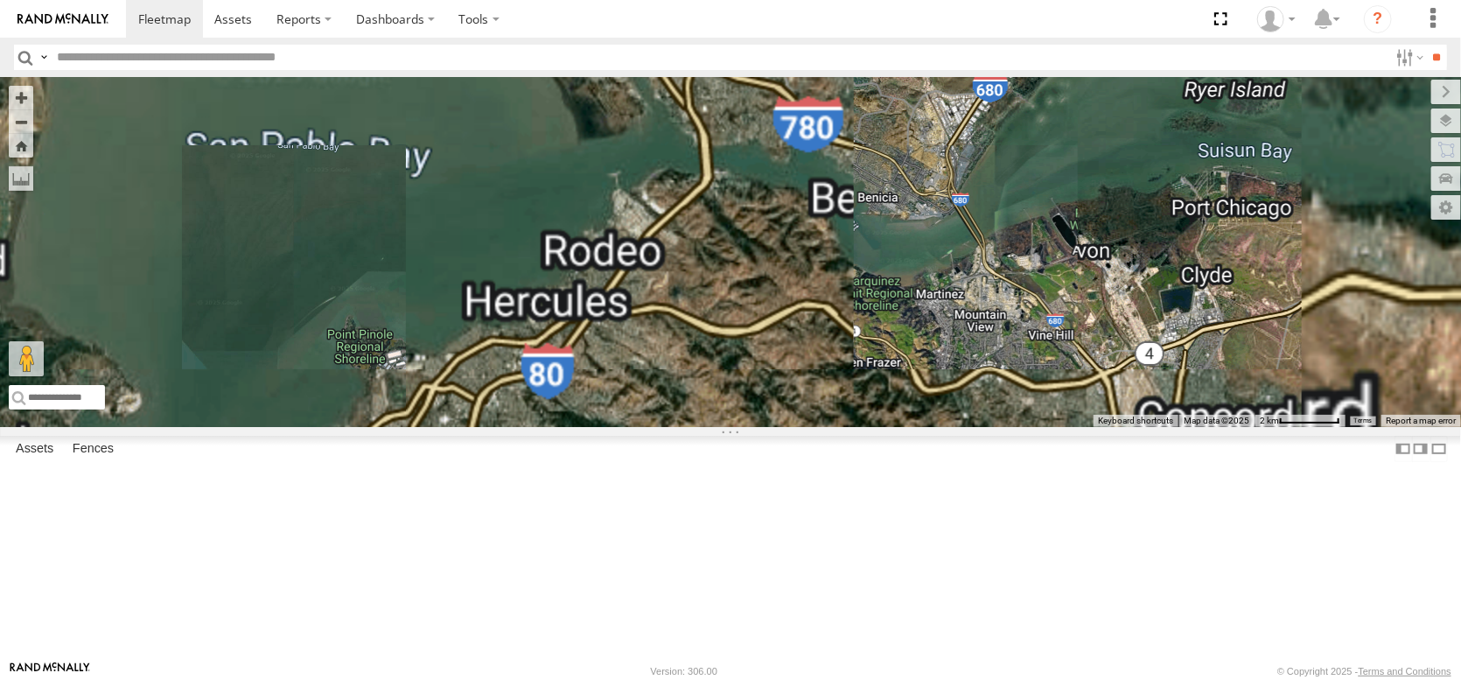
drag, startPoint x: 857, startPoint y: 266, endPoint x: 691, endPoint y: 715, distance: 478.4
click at [691, 679] on html at bounding box center [730, 340] width 1461 height 680
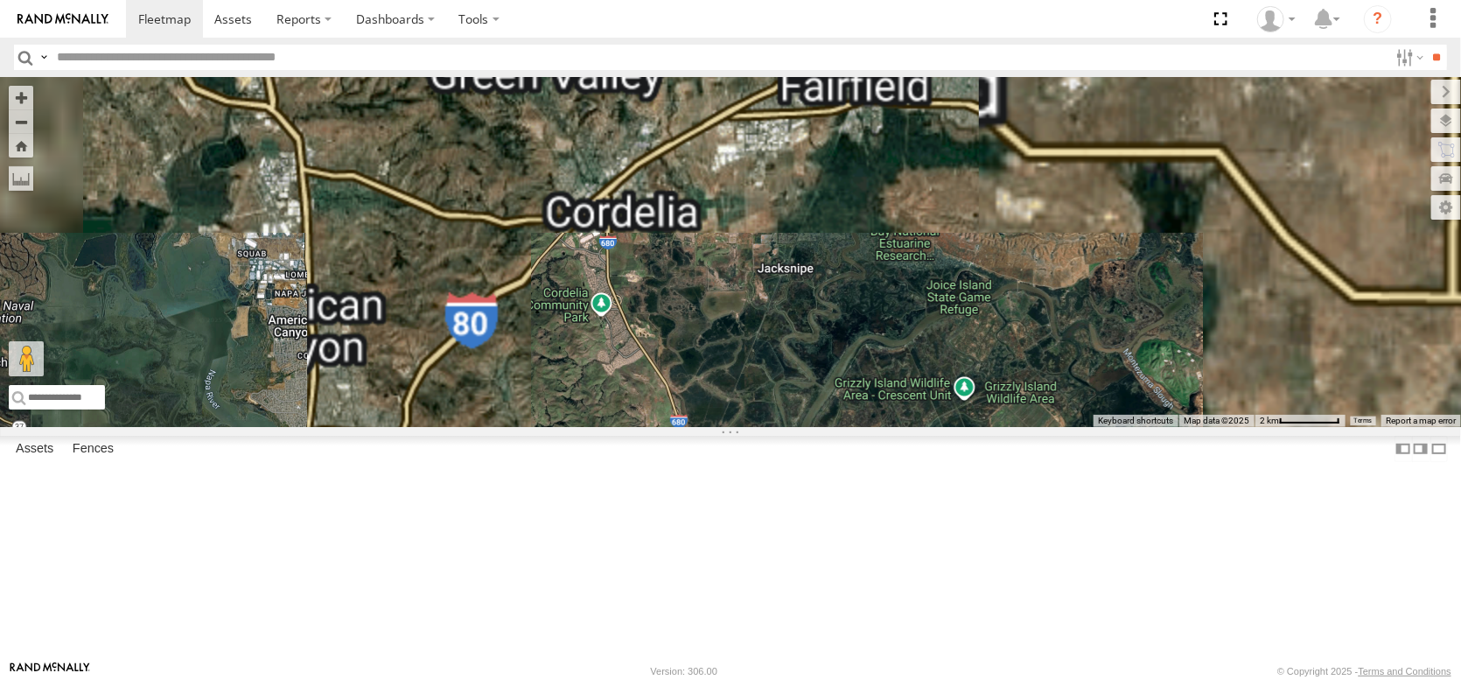
drag, startPoint x: 904, startPoint y: 345, endPoint x: 737, endPoint y: 581, distance: 289.4
click at [723, 665] on body at bounding box center [730, 340] width 1461 height 680
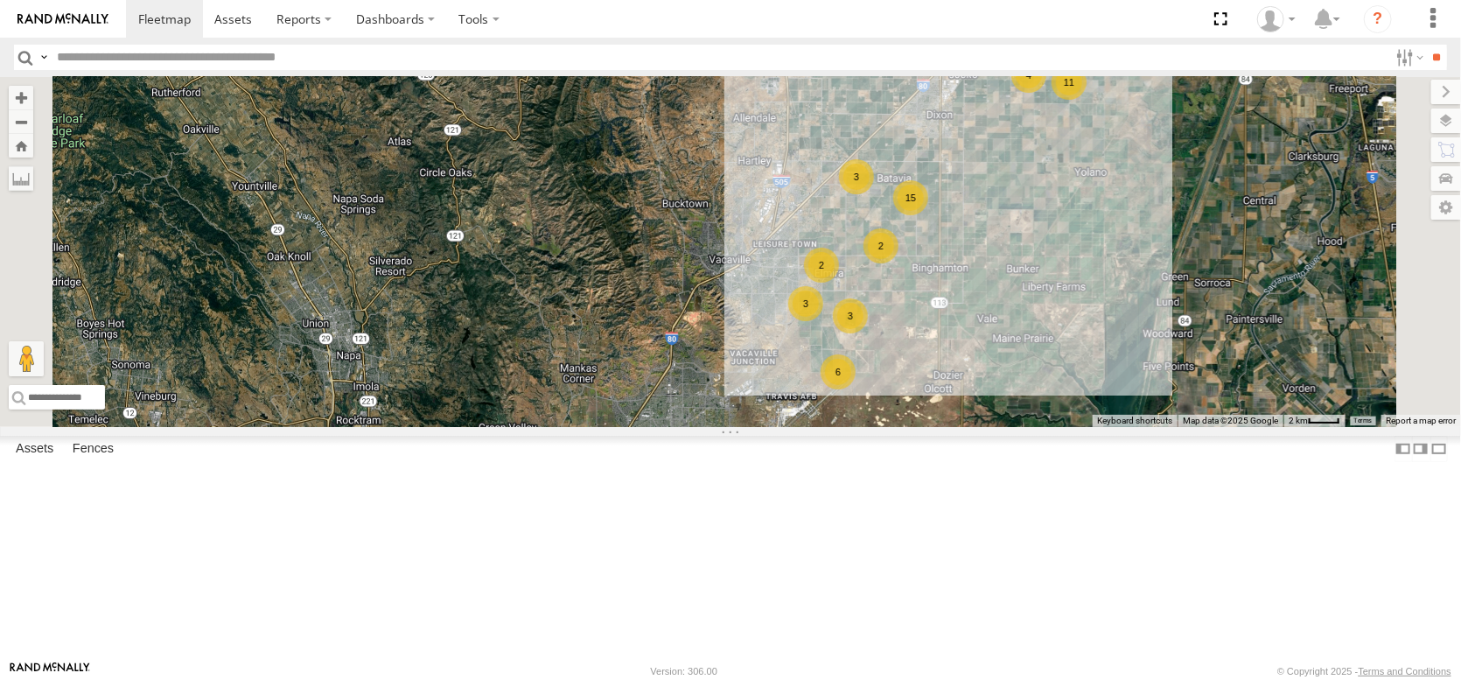
drag, startPoint x: 887, startPoint y: 224, endPoint x: 880, endPoint y: 488, distance: 264.4
click at [880, 427] on div "FRONTLOADER JD344H AL2367 AL2262 25 11 3 15 4 3 2 3 2 6 3 AL2250 AL2321" at bounding box center [730, 252] width 1461 height 350
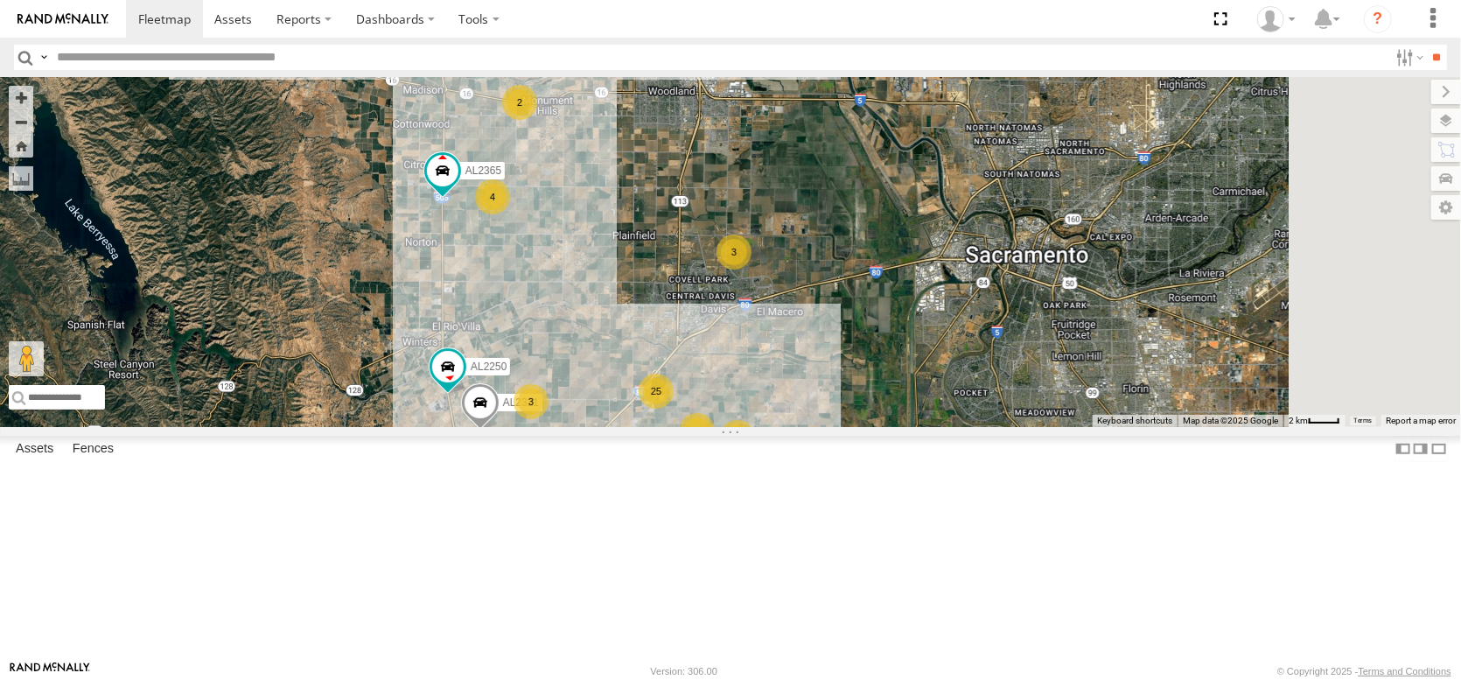
drag, startPoint x: 814, startPoint y: 407, endPoint x: 504, endPoint y: 473, distance: 316.9
click at [504, 427] on div "FRONTLOADER JD344H AL2367 AL2262 25 11 3 15 4 3 2 3 2 6 3 AL2250 AL2321 4 3 AL2…" at bounding box center [730, 252] width 1461 height 350
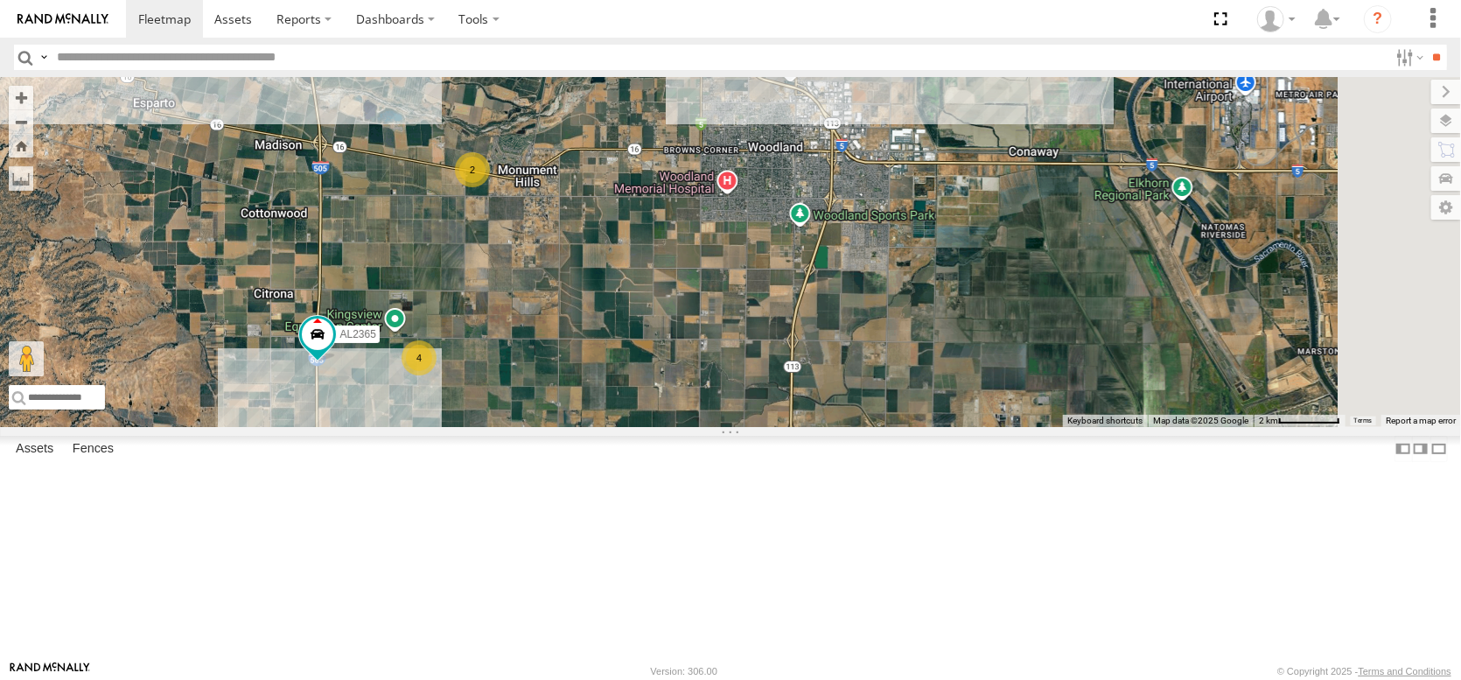
drag, startPoint x: 794, startPoint y: 240, endPoint x: 585, endPoint y: 420, distance: 276.1
click at [585, 420] on div "FRONTLOADER JD344H AL2367 AL2262 AL2250 AL2321 AL2365 PT2434 4 3 2 2" at bounding box center [730, 252] width 1461 height 350
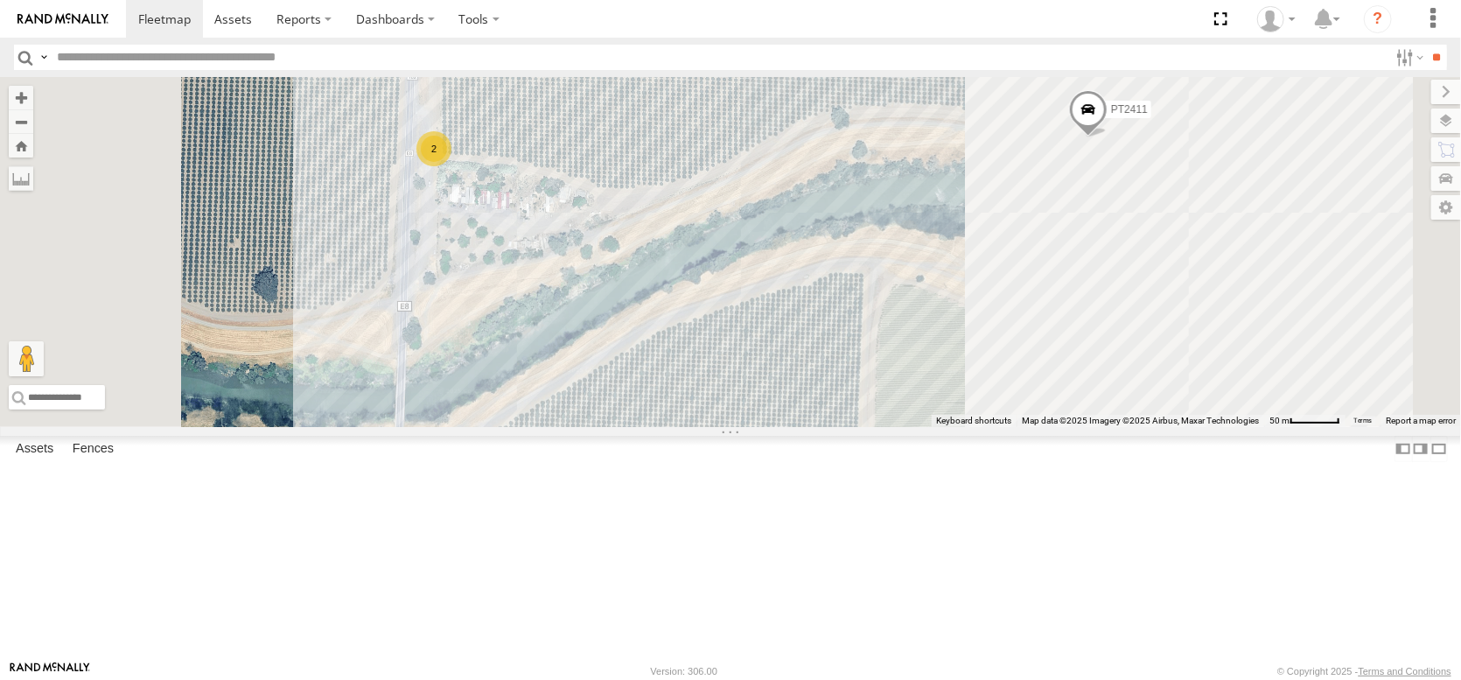
drag, startPoint x: 819, startPoint y: 279, endPoint x: 695, endPoint y: 277, distance: 124.3
click at [695, 277] on div "FRONTLOADER JD344H AL2367 AL2262 AL2250 AL2321 AL2365 AL2286 PT2434 PT2411 2" at bounding box center [730, 252] width 1461 height 350
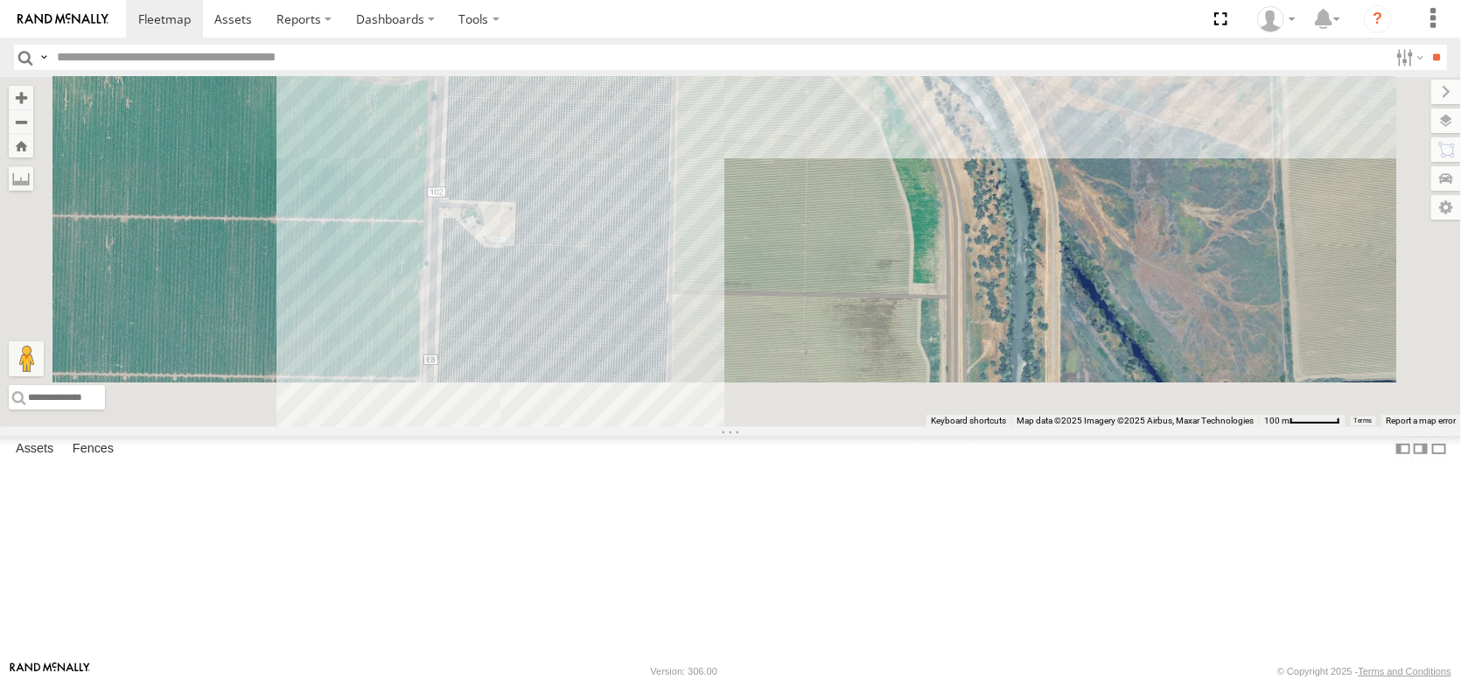
drag, startPoint x: 739, startPoint y: 402, endPoint x: 788, endPoint y: 214, distance: 193.6
click at [786, 221] on div "FRONTLOADER JD344H AL2367 AL2262 AL2250 AL2321 AL2365 AL2286 PT2434 PT2411 2" at bounding box center [730, 252] width 1461 height 350
